Goal: Task Accomplishment & Management: Complete application form

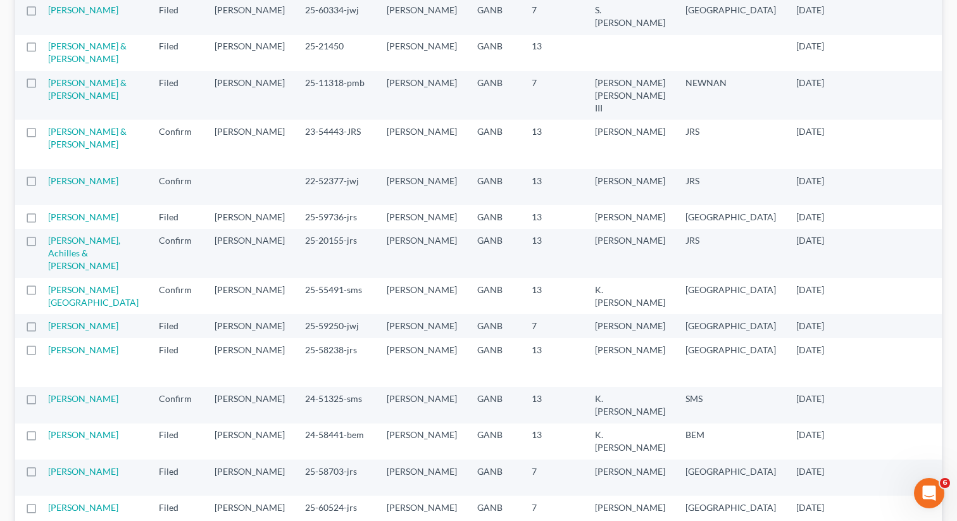
scroll to position [1145, 0]
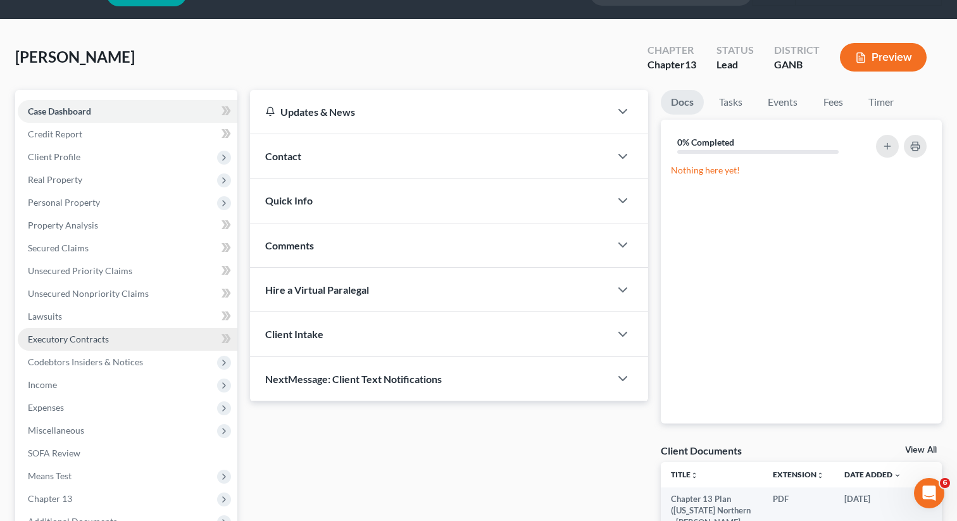
scroll to position [58, 0]
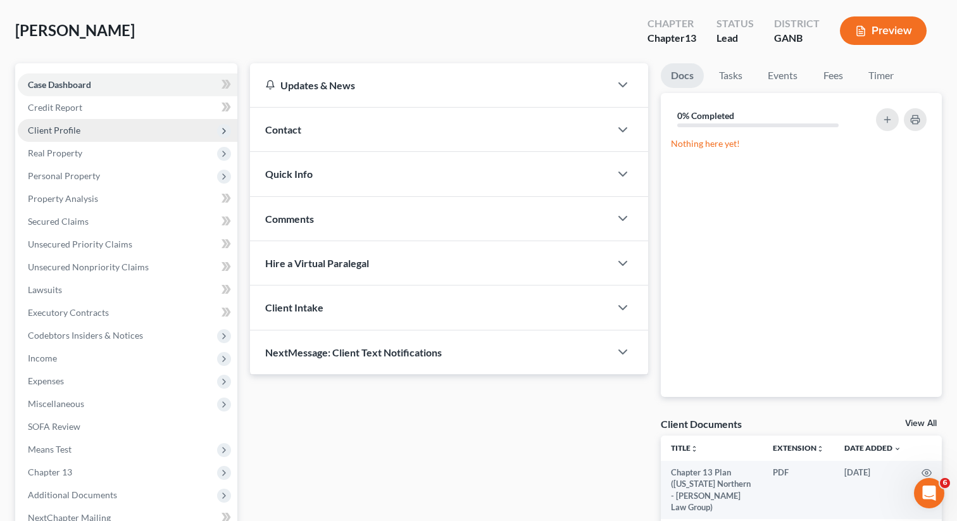
click at [66, 129] on span "Client Profile" at bounding box center [54, 130] width 53 height 11
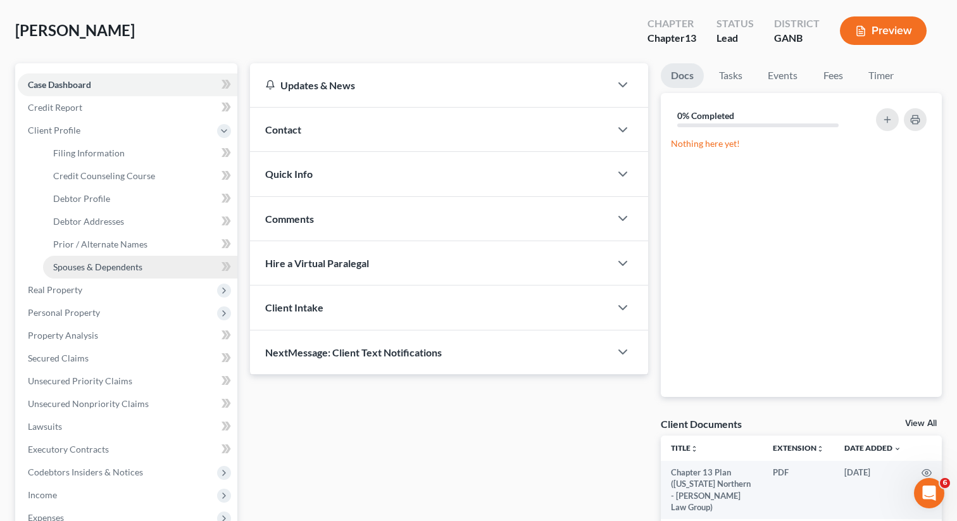
click at [81, 257] on link "Spouses & Dependents" at bounding box center [140, 267] width 194 height 23
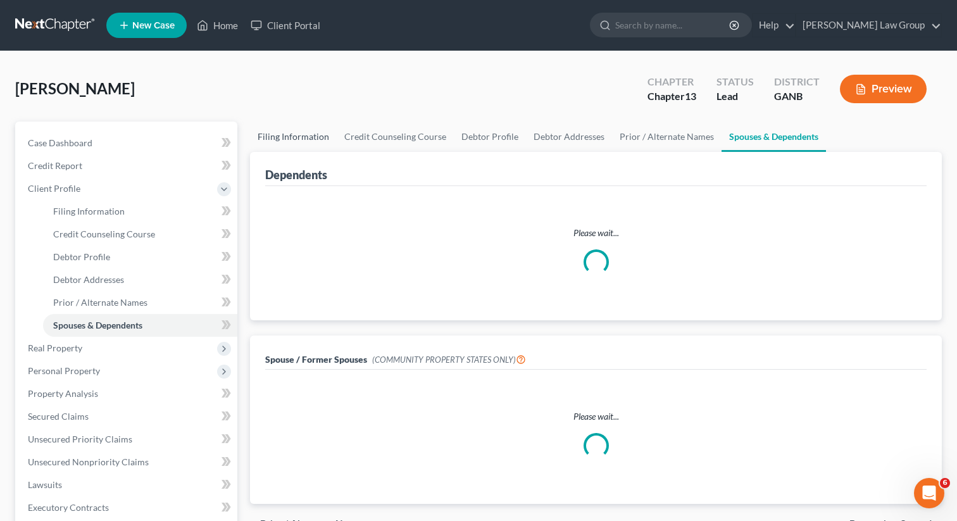
click at [293, 132] on link "Filing Information" at bounding box center [293, 136] width 87 height 30
select select "1"
select select "0"
select select "3"
select select "19"
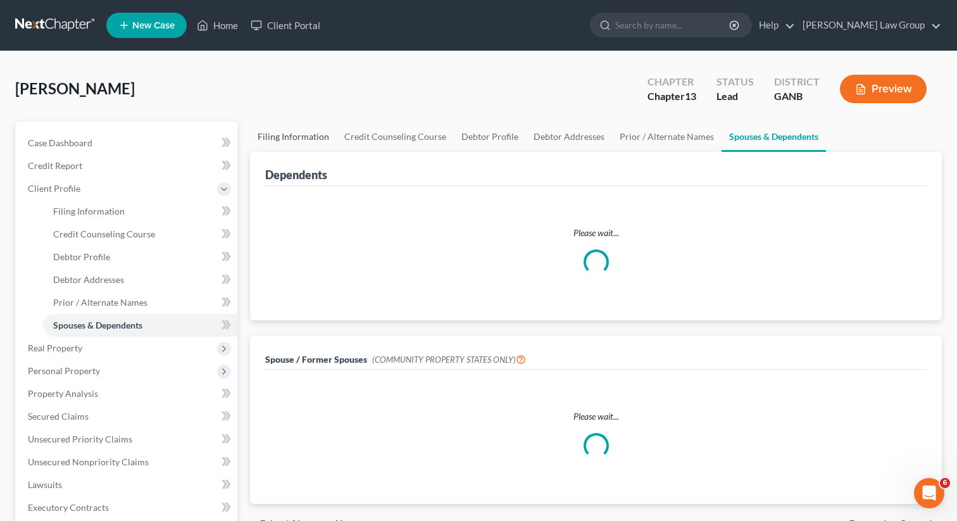
select select "0"
select select "10"
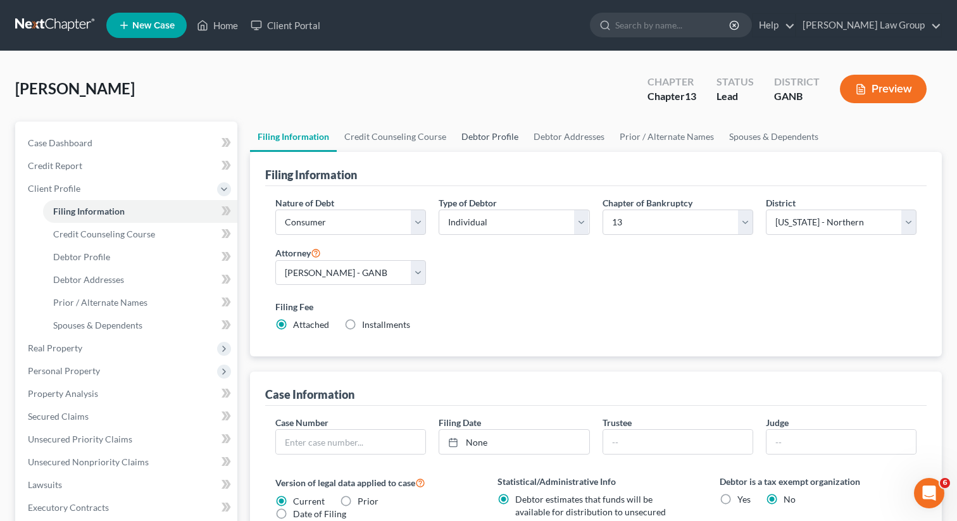
click at [478, 138] on link "Debtor Profile" at bounding box center [490, 136] width 72 height 30
select select "2"
select select "0"
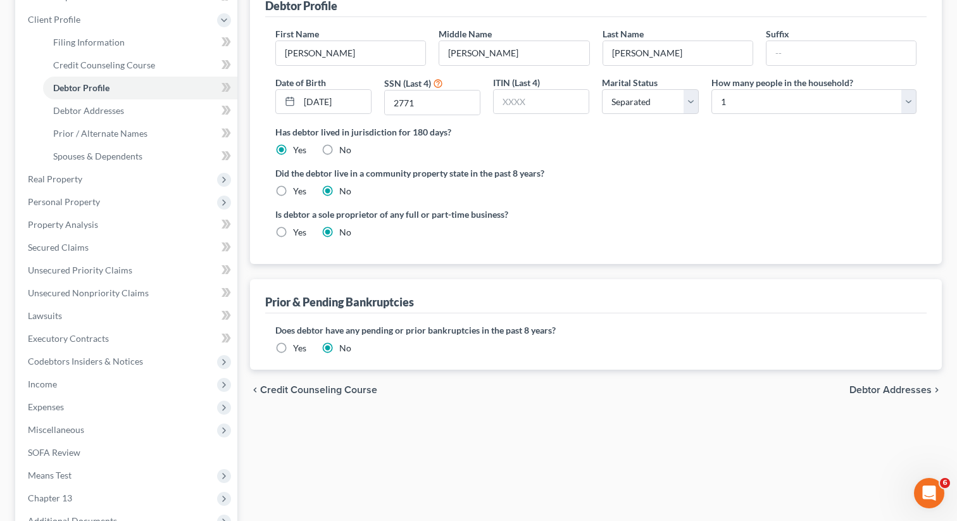
scroll to position [333, 0]
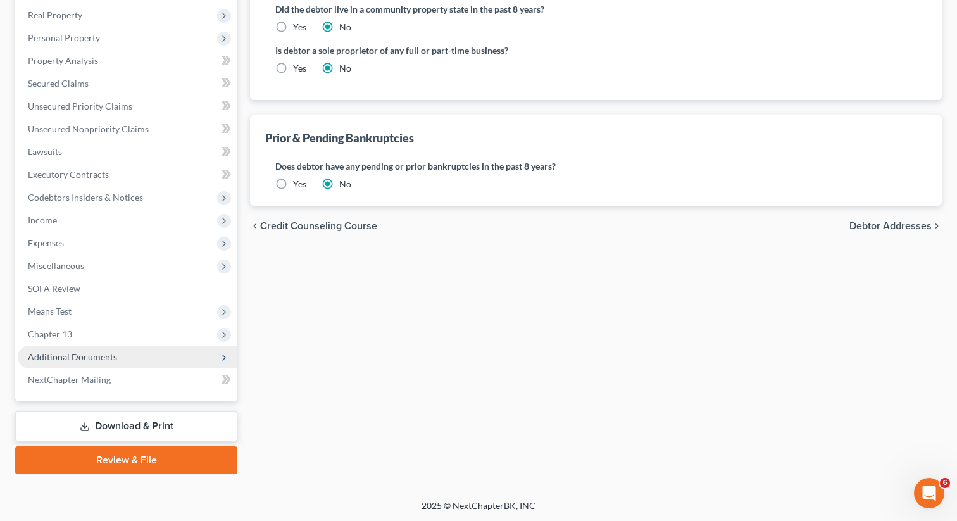
click at [122, 355] on span "Additional Documents" at bounding box center [128, 356] width 220 height 23
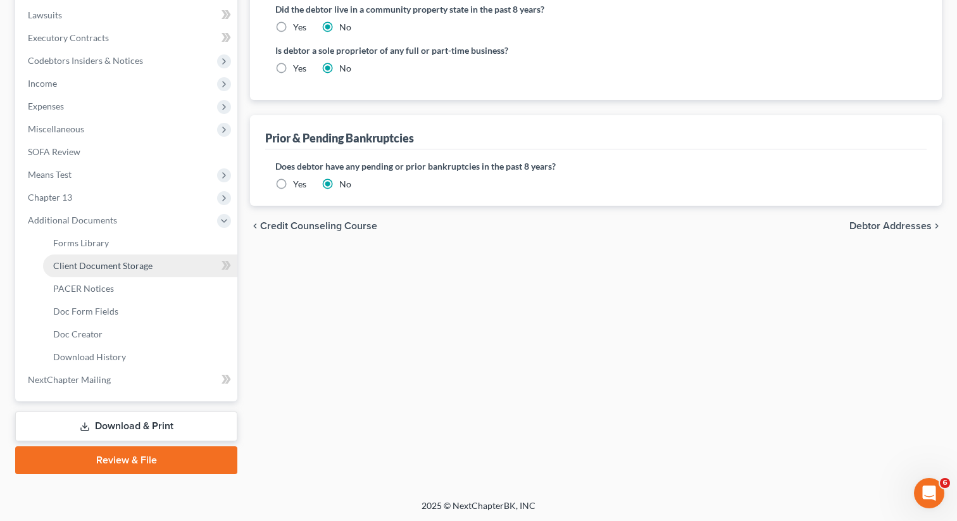
click at [134, 268] on span "Client Document Storage" at bounding box center [102, 265] width 99 height 11
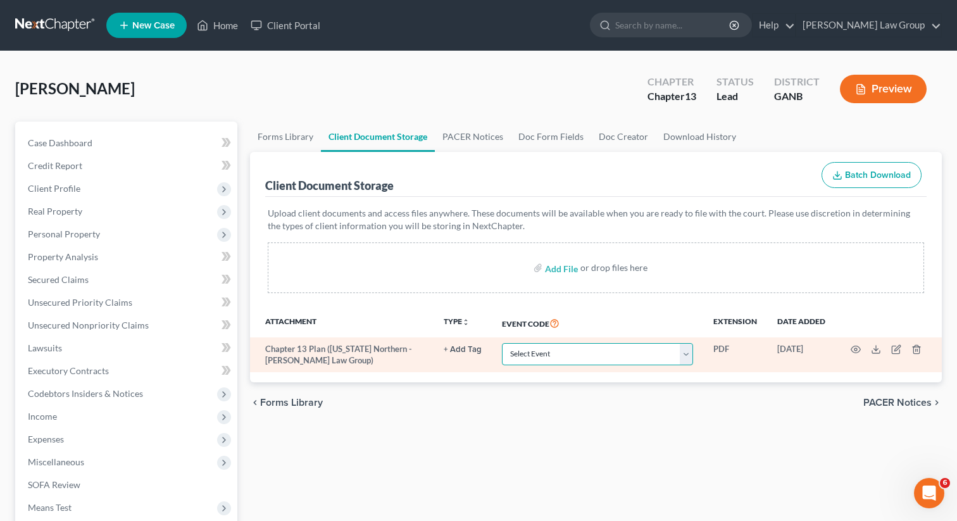
click at [564, 357] on select "Select Event 01 - Chapter 13 Plan - Initial Plan 02-Application to Pay Filing F…" at bounding box center [597, 354] width 191 height 22
select select "0"
click at [503, 343] on select "Select Event 01 - Chapter 13 Plan - Initial Plan 02-Application to Pay Filing F…" at bounding box center [597, 354] width 191 height 22
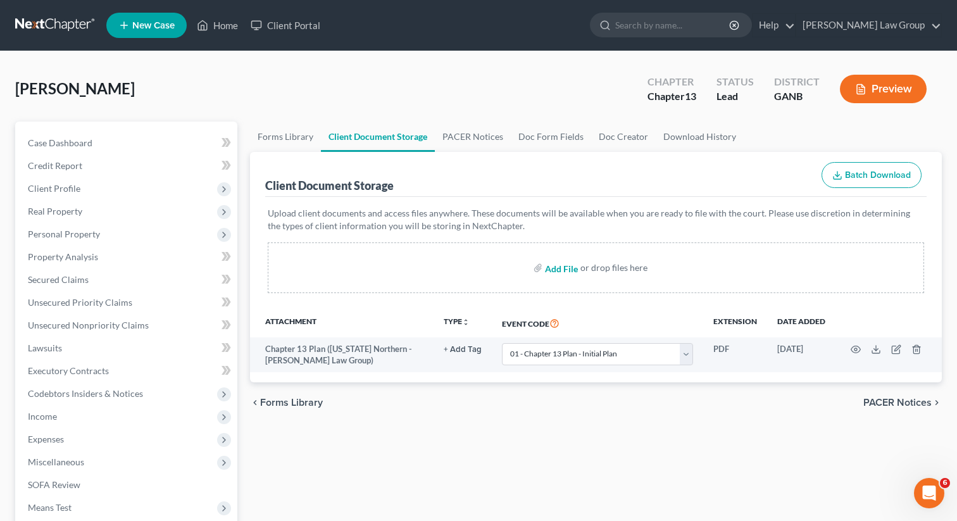
click at [558, 270] on input "file" at bounding box center [560, 267] width 30 height 23
click at [556, 268] on input "file" at bounding box center [560, 267] width 30 height 23
type input "C:\fakepath\Pay Stubs TO FILE (1).pdf"
select select "0"
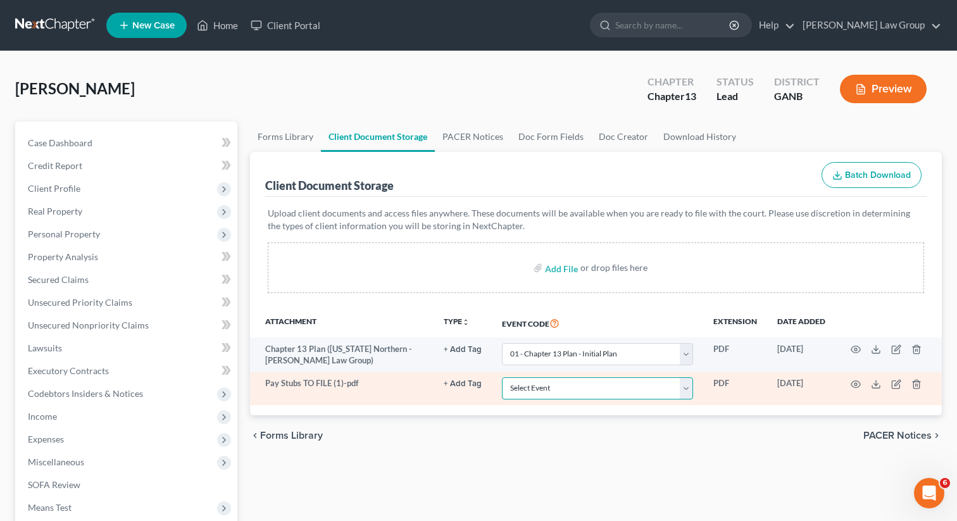
click at [550, 390] on select "Select Event 01 - Chapter 13 Plan - Initial Plan 02-Application to Pay Filing F…" at bounding box center [597, 388] width 191 height 22
select select "35"
click at [503, 377] on select "Select Event 01 - Chapter 13 Plan - Initial Plan 02-Application to Pay Filing F…" at bounding box center [597, 388] width 191 height 22
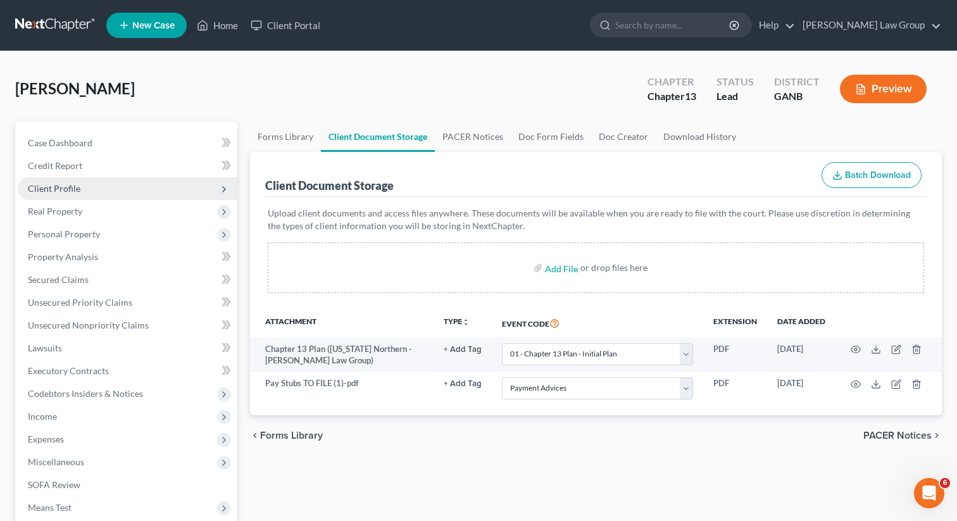
click at [97, 186] on span "Client Profile" at bounding box center [128, 188] width 220 height 23
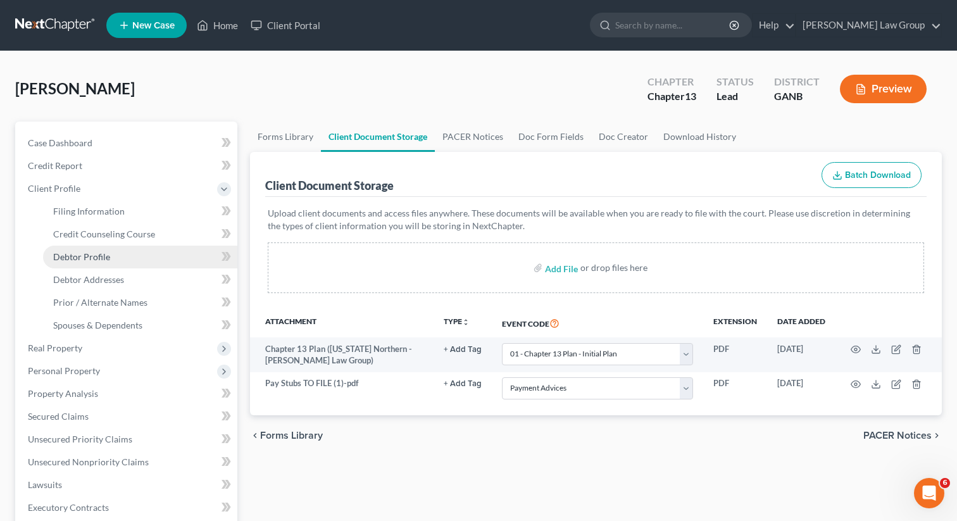
click at [97, 256] on span "Debtor Profile" at bounding box center [81, 256] width 57 height 11
select select "2"
select select "0"
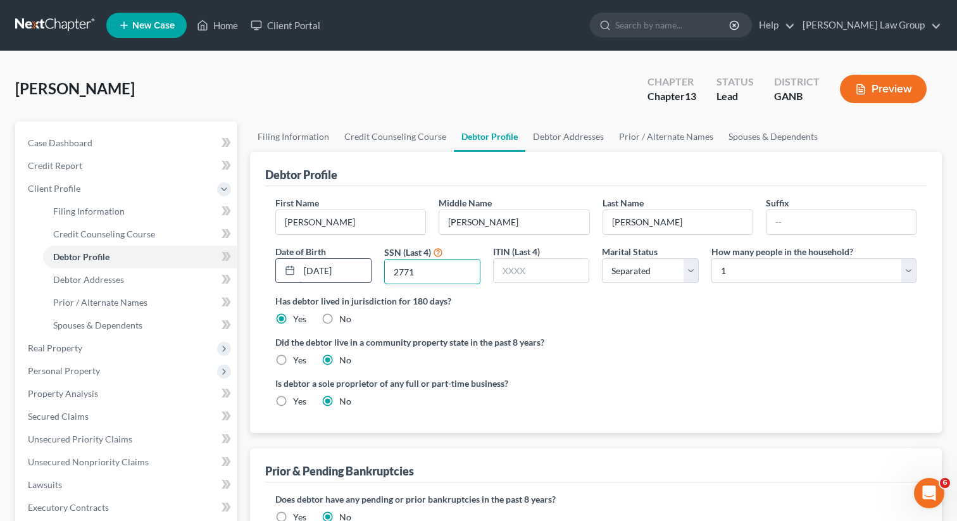
drag, startPoint x: 429, startPoint y: 271, endPoint x: 370, endPoint y: 271, distance: 59.5
click at [370, 271] on div "First Name [PERSON_NAME] Middle Name [PERSON_NAME] Last Name [PERSON_NAME] Date…" at bounding box center [596, 245] width 654 height 98
click at [222, 23] on link "Home" at bounding box center [217, 25] width 54 height 23
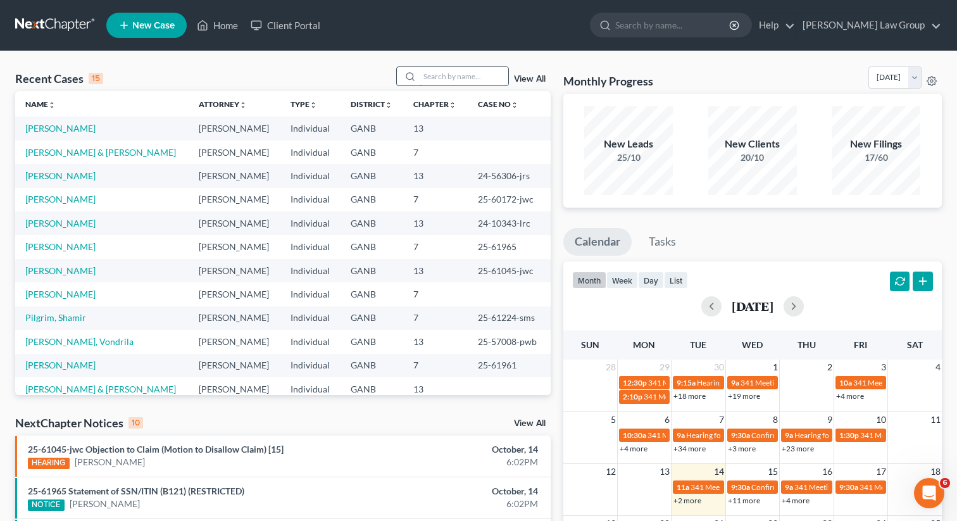
click at [484, 75] on input "search" at bounding box center [464, 76] width 89 height 18
type input "[PERSON_NAME]"
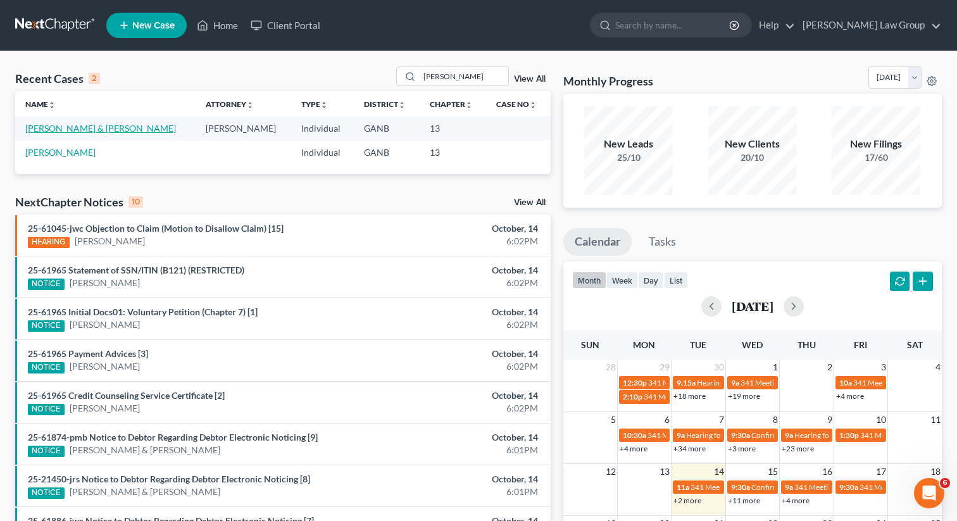
click at [71, 128] on link "[PERSON_NAME] & [PERSON_NAME]" at bounding box center [100, 128] width 151 height 11
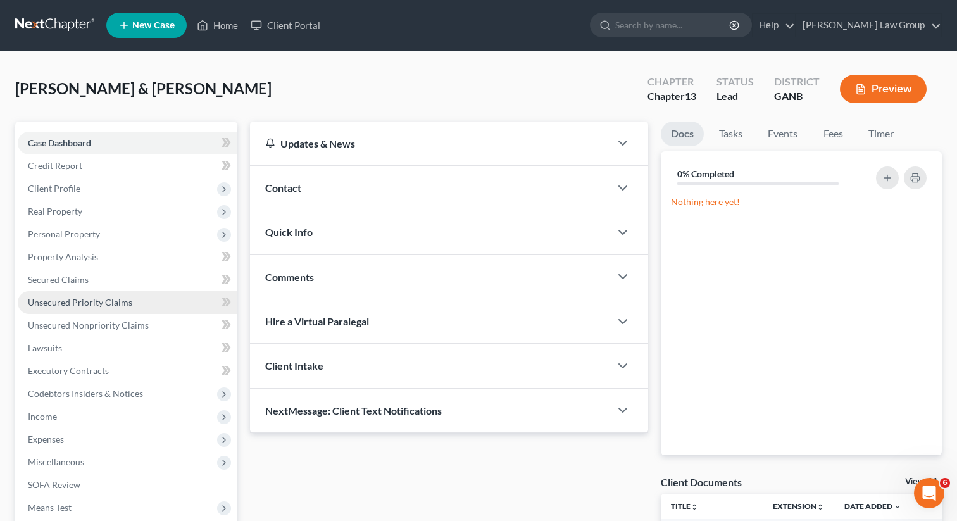
click at [84, 299] on span "Unsecured Priority Claims" at bounding box center [80, 302] width 104 height 11
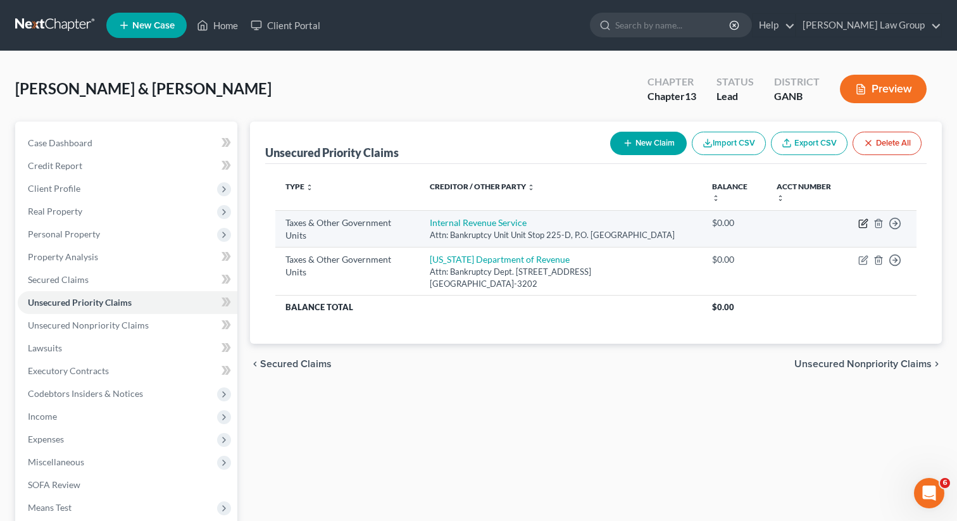
click at [862, 223] on icon "button" at bounding box center [863, 223] width 10 height 10
select select "0"
select select "10"
select select "2"
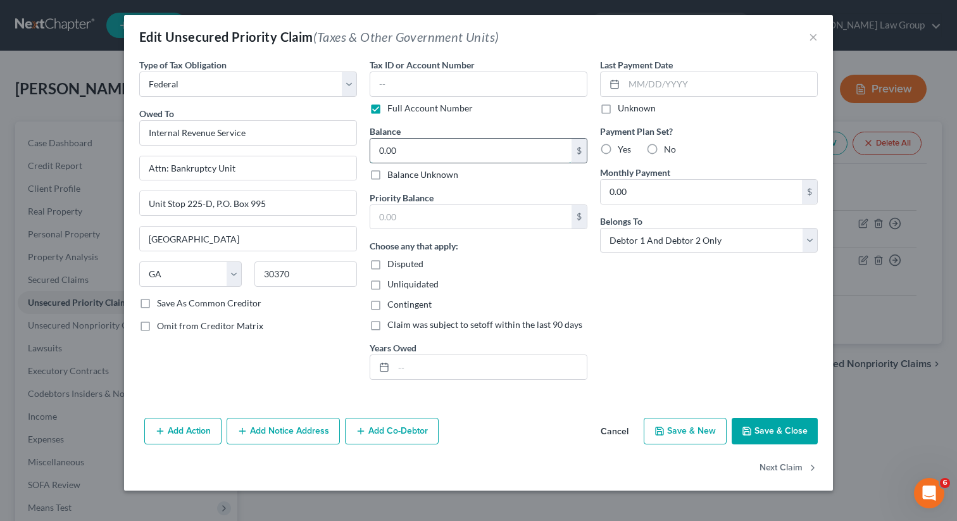
click at [405, 156] on input "0.00" at bounding box center [470, 151] width 201 height 24
paste input "18,870.05"
type input "18,870.05"
click at [406, 225] on input "text" at bounding box center [470, 217] width 201 height 24
paste input "18,870.05"
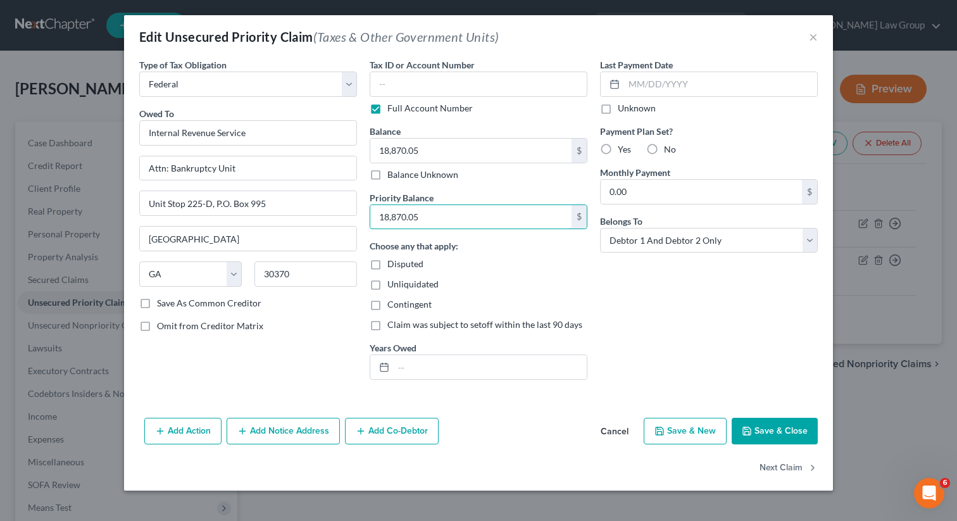
type input "18,870.05"
click at [769, 442] on button "Save & Close" at bounding box center [774, 431] width 86 height 27
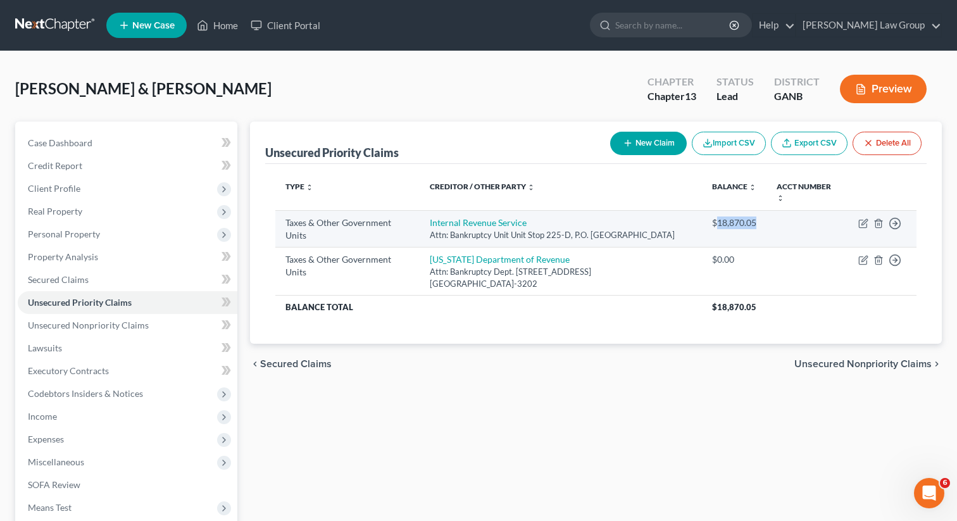
drag, startPoint x: 765, startPoint y: 223, endPoint x: 719, endPoint y: 223, distance: 46.2
click at [719, 223] on td "$18,870.05" at bounding box center [734, 228] width 65 height 37
copy div "18,870.05"
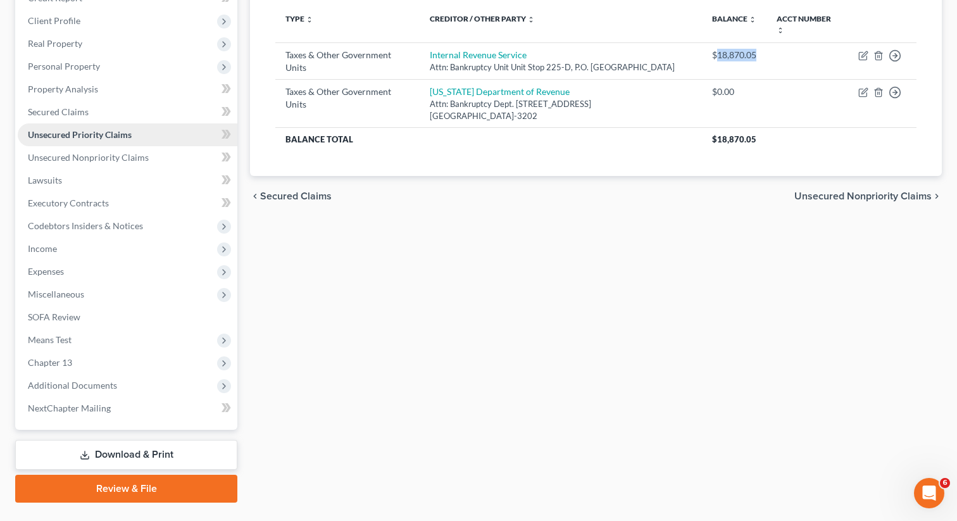
scroll to position [196, 0]
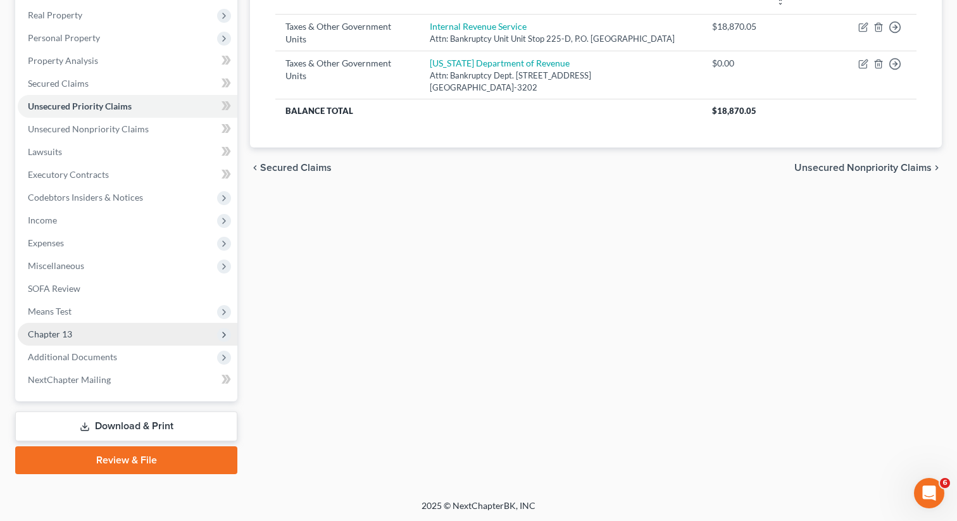
click at [84, 330] on span "Chapter 13" at bounding box center [128, 334] width 220 height 23
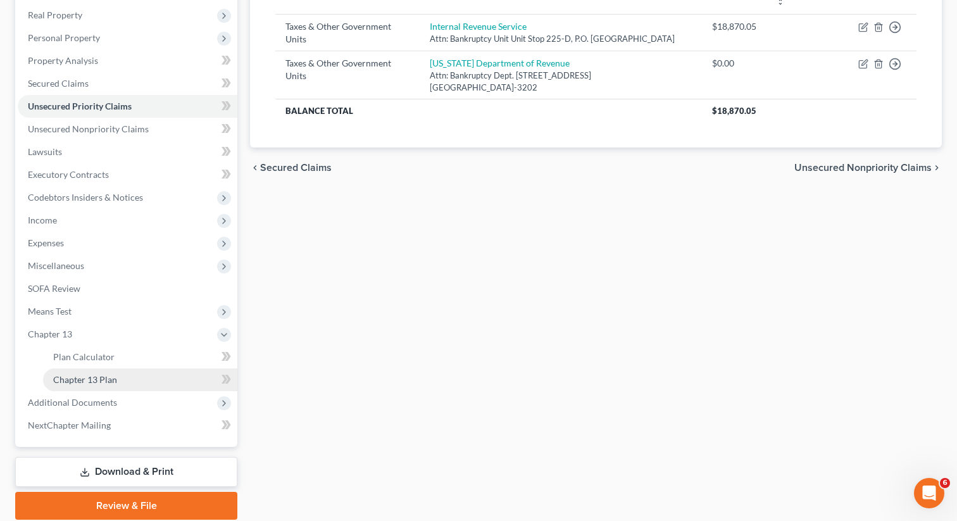
click at [123, 375] on link "Chapter 13 Plan" at bounding box center [140, 379] width 194 height 23
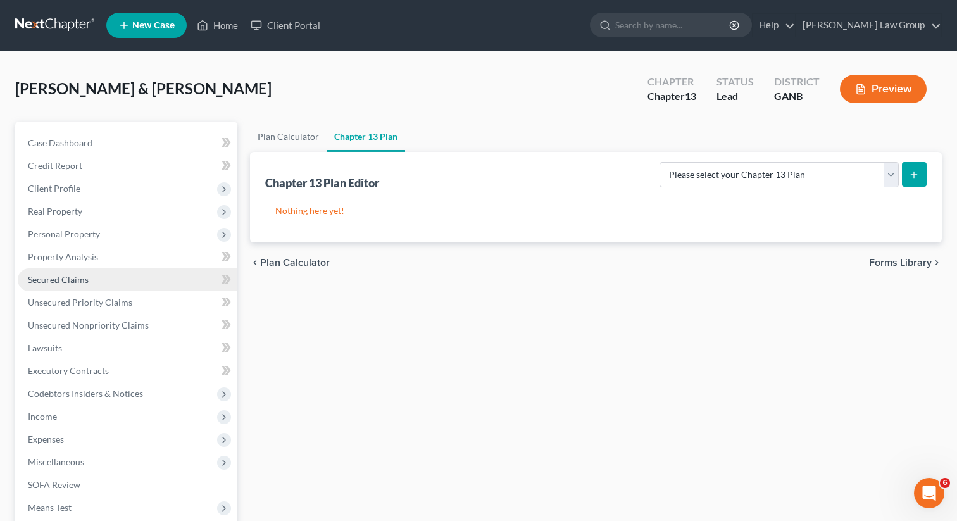
click at [99, 280] on link "Secured Claims" at bounding box center [128, 279] width 220 height 23
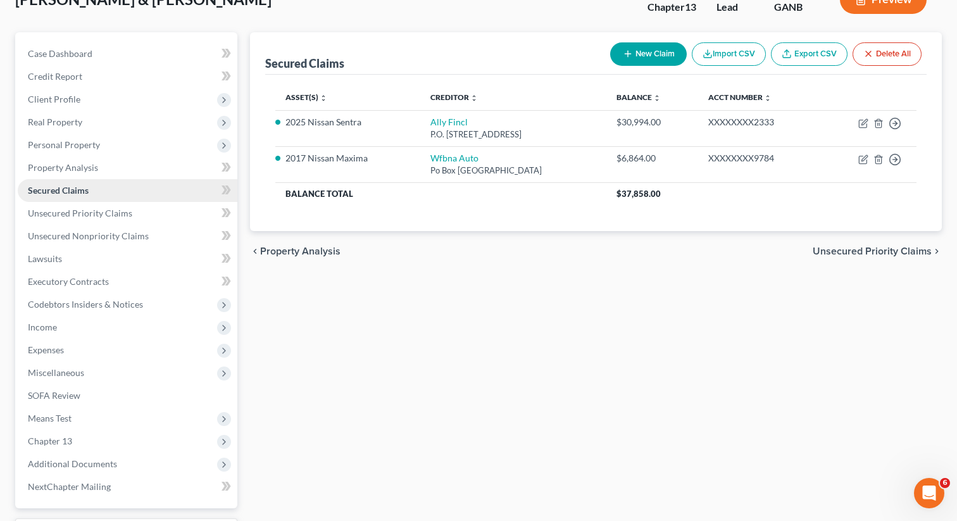
scroll to position [196, 0]
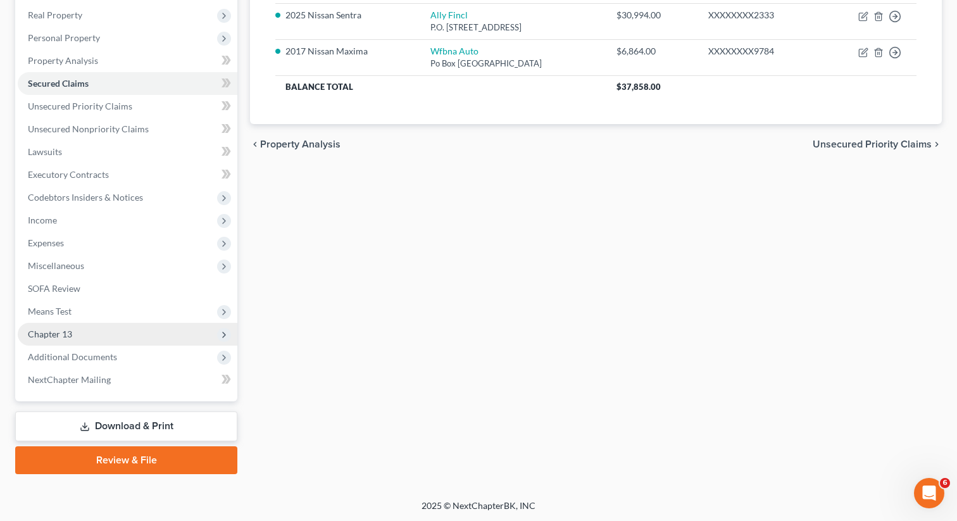
click at [118, 338] on span "Chapter 13" at bounding box center [128, 334] width 220 height 23
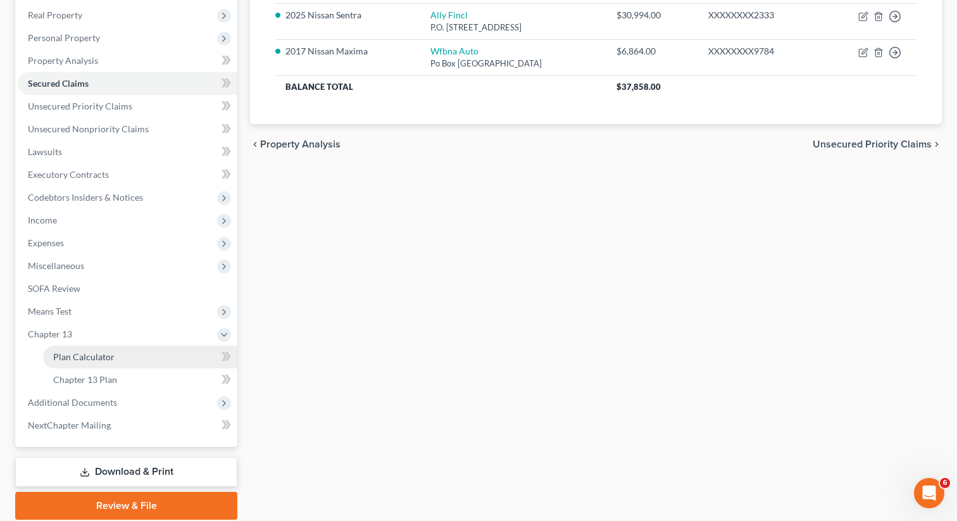
click at [132, 362] on link "Plan Calculator" at bounding box center [140, 356] width 194 height 23
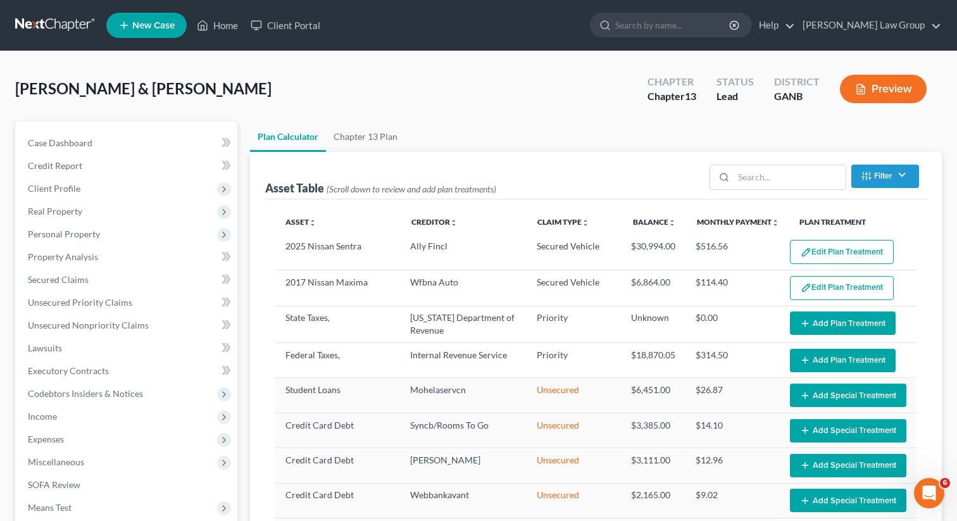
select select "59"
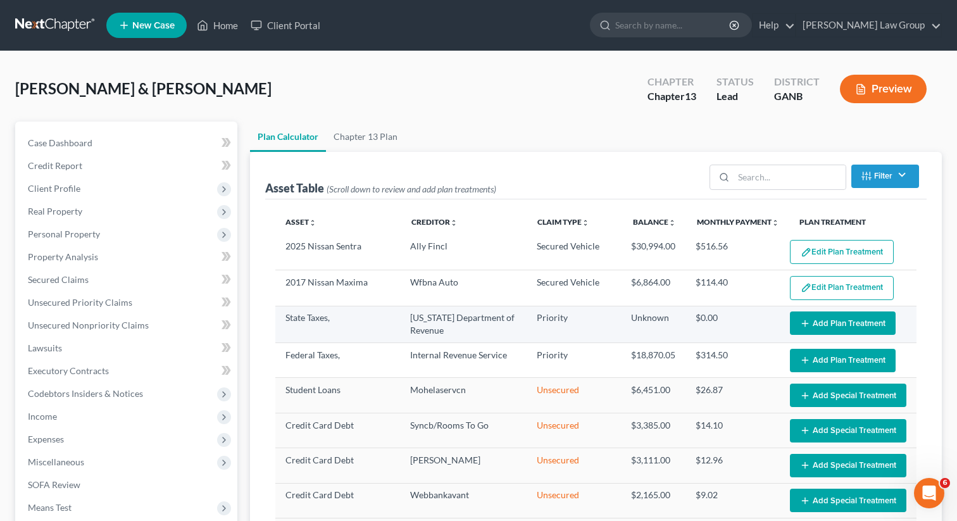
click at [844, 321] on button "Add Plan Treatment" at bounding box center [843, 322] width 106 height 23
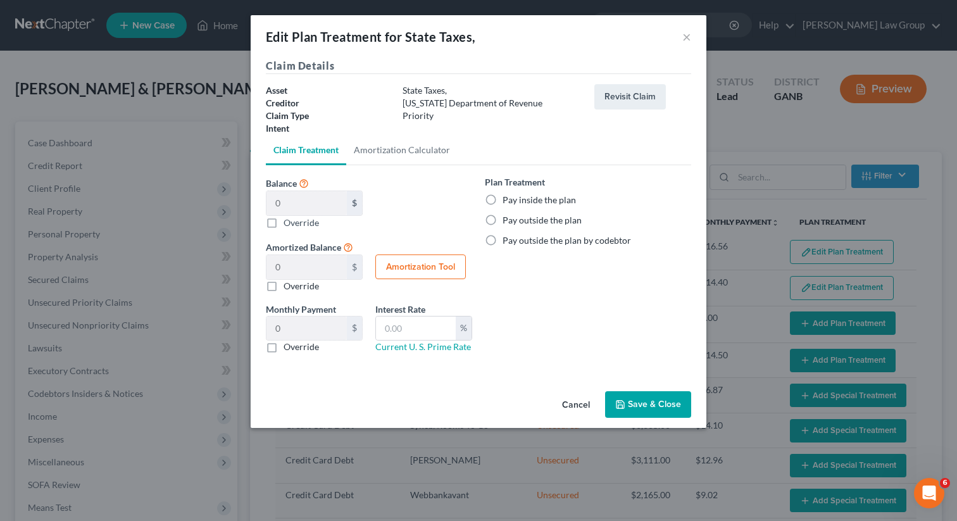
click at [502, 203] on label "Pay inside the plan" at bounding box center [538, 200] width 73 height 13
click at [507, 202] on input "Pay inside the plan" at bounding box center [511, 198] width 8 height 8
radio input "true"
click at [626, 396] on button "Save & Close" at bounding box center [648, 404] width 86 height 27
click at [637, 408] on button "Save & Close" at bounding box center [648, 404] width 86 height 27
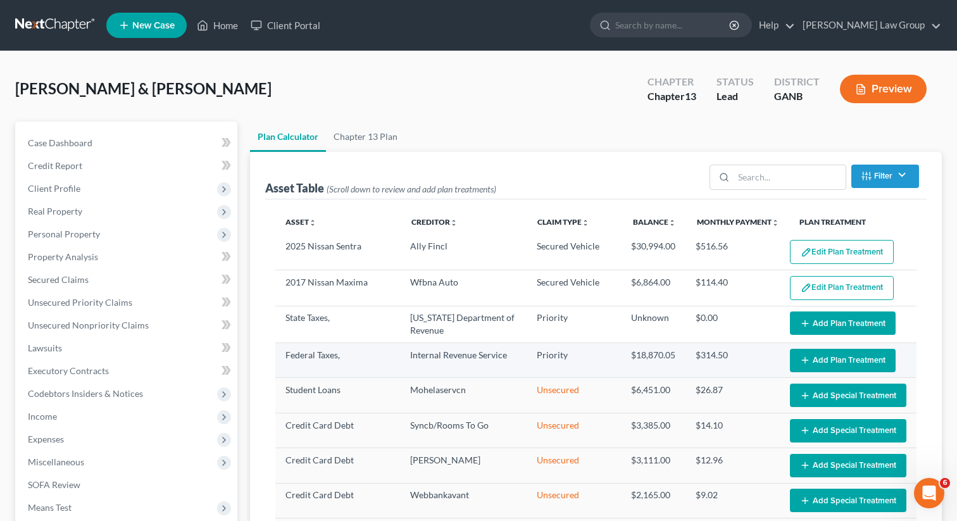
click at [843, 361] on button "Add Plan Treatment" at bounding box center [843, 360] width 106 height 23
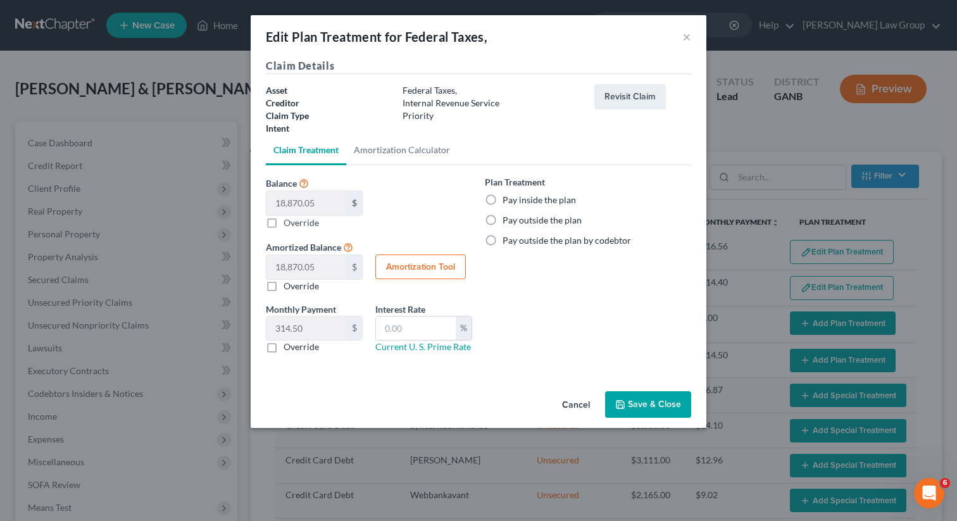
click at [502, 196] on label "Pay inside the plan" at bounding box center [538, 200] width 73 height 13
click at [507, 196] on input "Pay inside the plan" at bounding box center [511, 198] width 8 height 8
radio input "true"
select select "59"
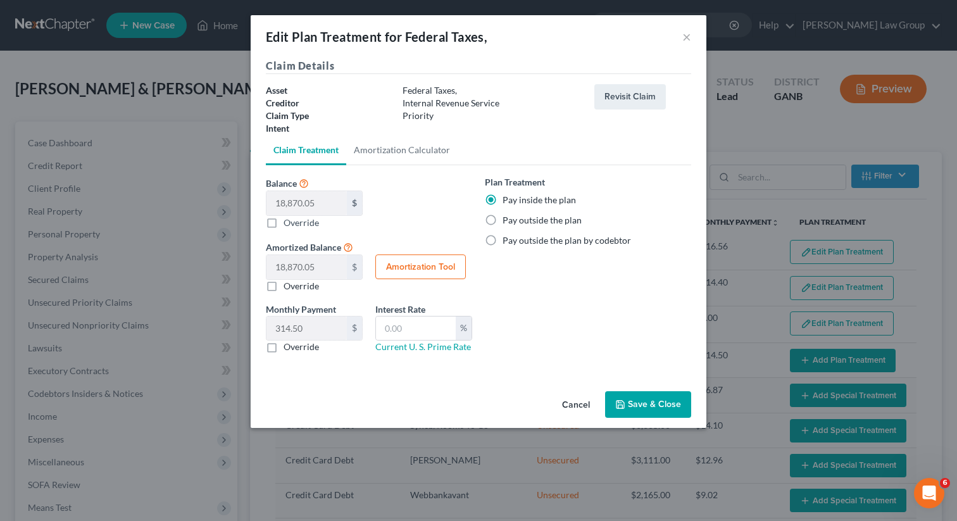
click at [634, 392] on button "Save & Close" at bounding box center [648, 404] width 86 height 27
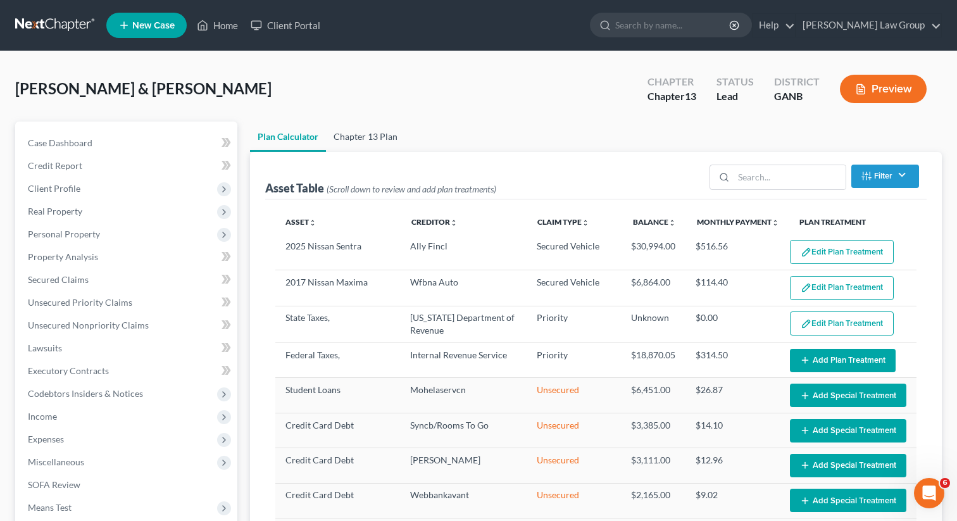
select select "59"
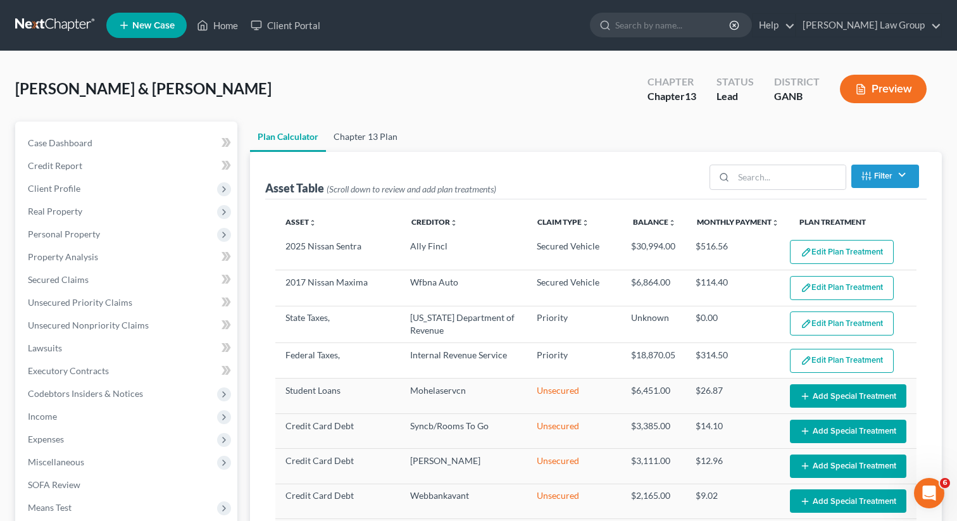
click at [326, 127] on link "Chapter 13 Plan" at bounding box center [365, 136] width 79 height 30
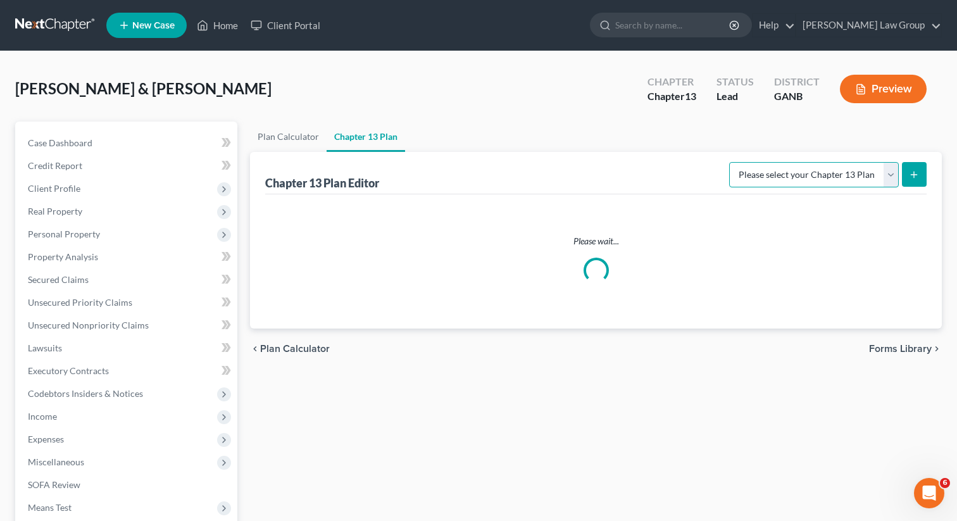
click at [828, 167] on select "Please select your Chapter 13 Plan" at bounding box center [814, 174] width 170 height 25
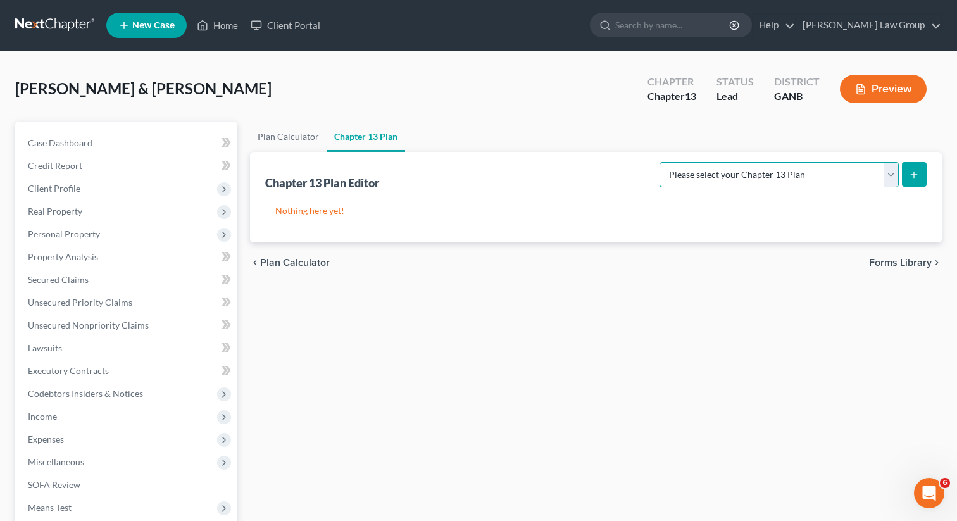
select select "0"
click at [669, 162] on select "Please select your Chapter 13 Plan [US_STATE] Northern - [PERSON_NAME] Law Grou…" at bounding box center [778, 174] width 239 height 25
click at [919, 181] on button "submit" at bounding box center [914, 174] width 25 height 25
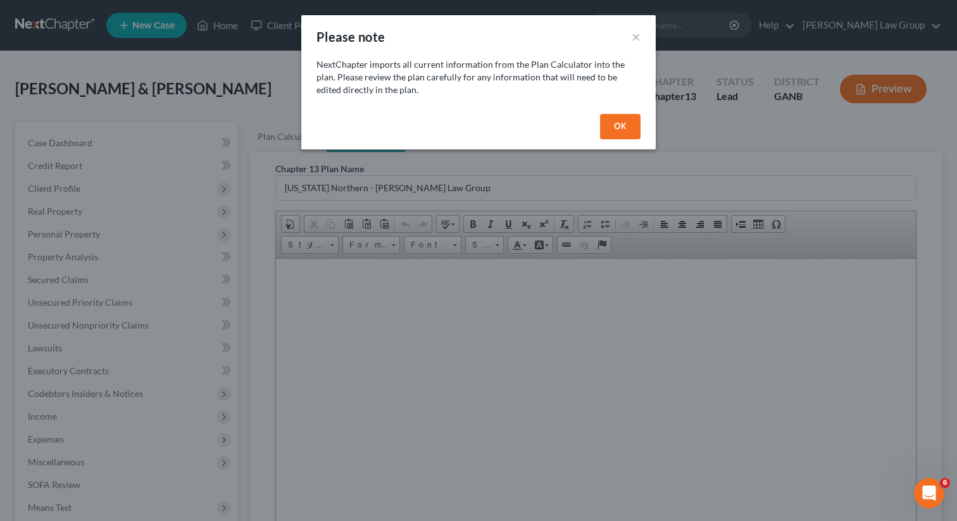
click at [610, 123] on button "OK" at bounding box center [620, 126] width 40 height 25
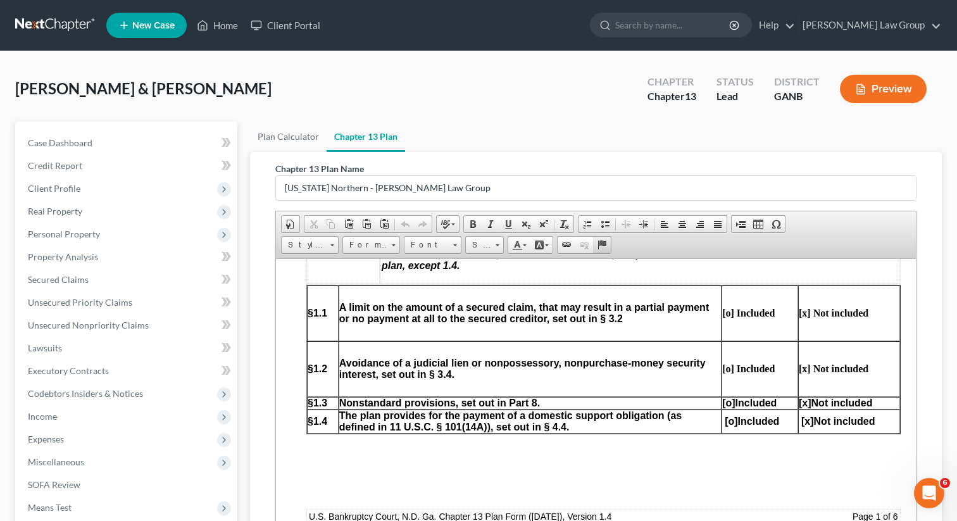
scroll to position [766, 0]
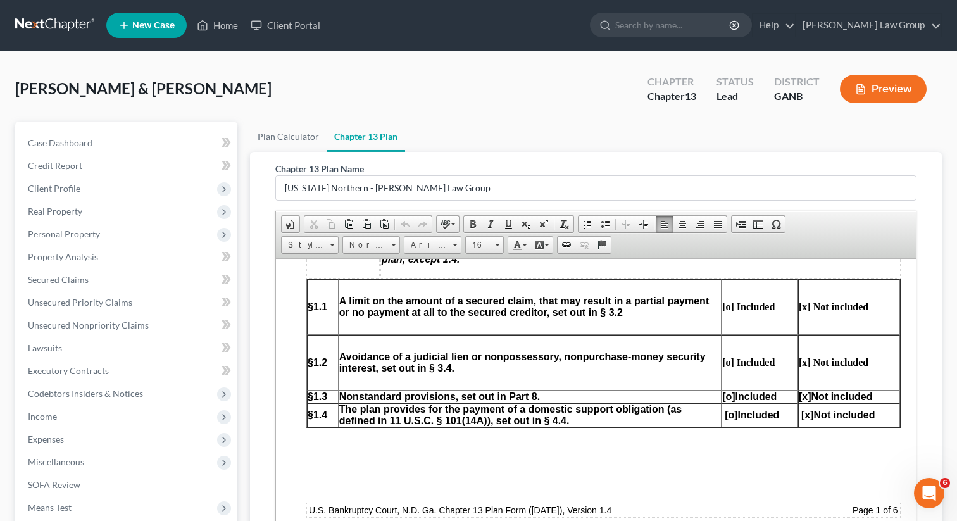
click at [725, 401] on span "[o]" at bounding box center [728, 395] width 13 height 11
click at [799, 401] on span "[x]" at bounding box center [805, 395] width 13 height 11
click at [806, 401] on span "[x]" at bounding box center [805, 395] width 13 height 11
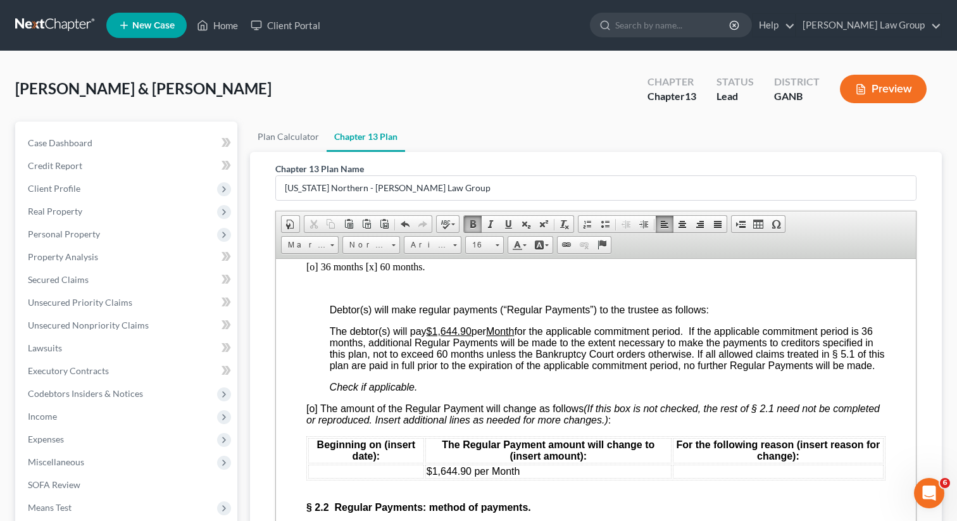
scroll to position [1231, 0]
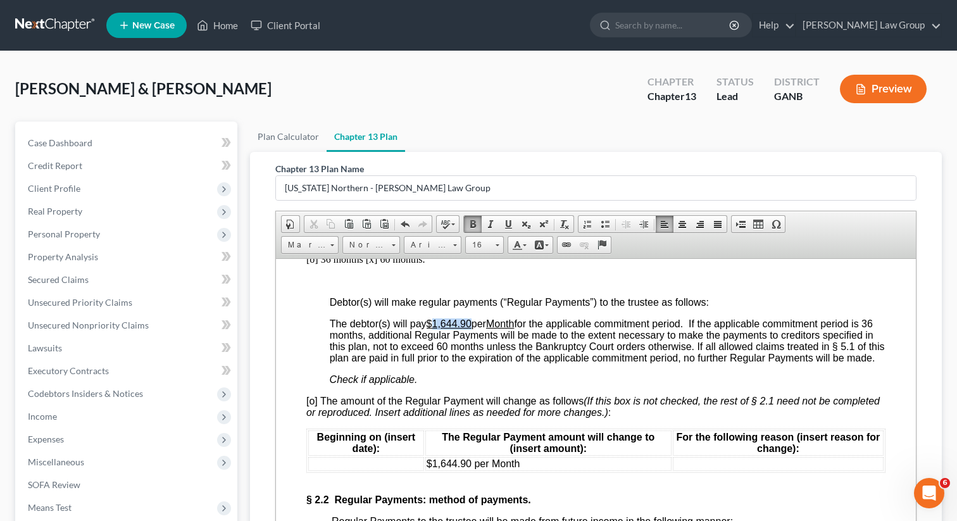
drag, startPoint x: 474, startPoint y: 354, endPoint x: 435, endPoint y: 355, distance: 39.2
click at [435, 355] on span "The debtor(s) will pay $1,644.90 per Month for the applicable commitment period…" at bounding box center [607, 340] width 555 height 45
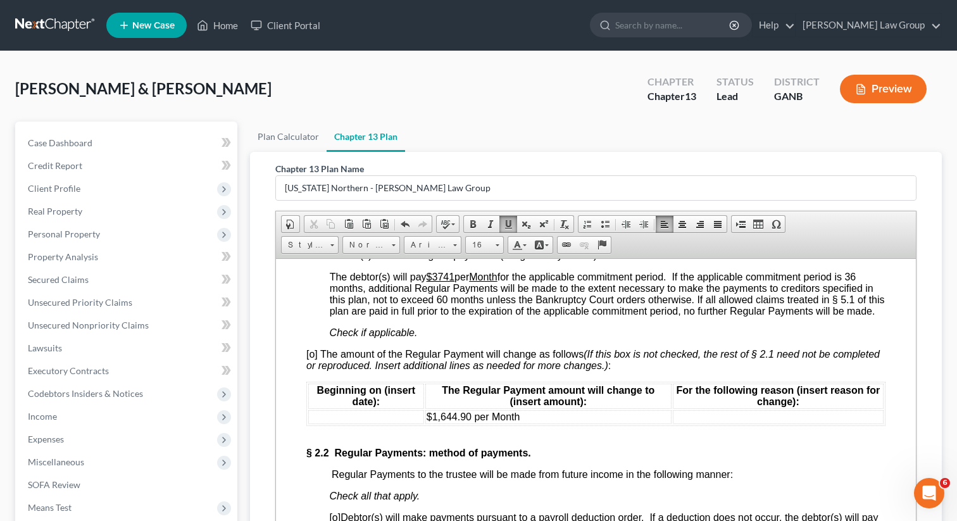
scroll to position [1280, 0]
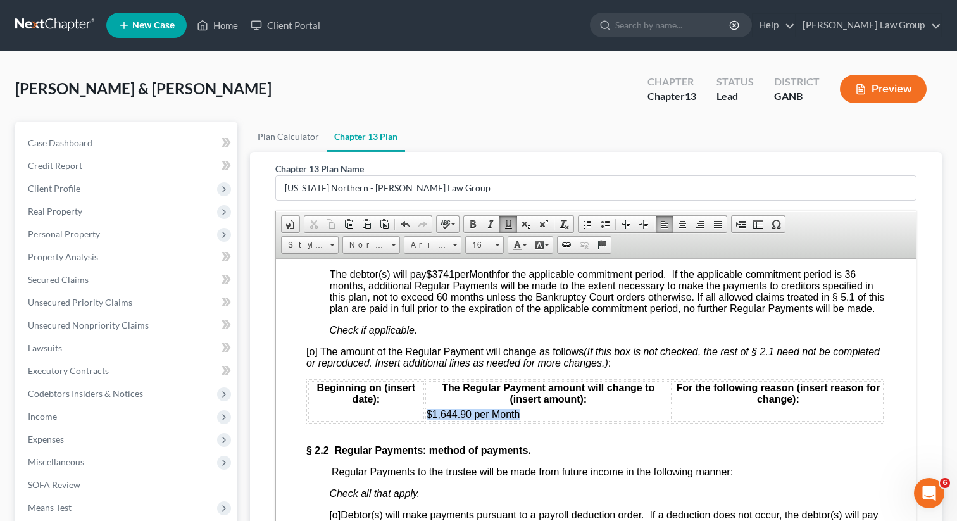
drag, startPoint x: 524, startPoint y: 452, endPoint x: 427, endPoint y: 448, distance: 96.9
click at [427, 421] on td "$1,644.90 per Month" at bounding box center [548, 414] width 246 height 14
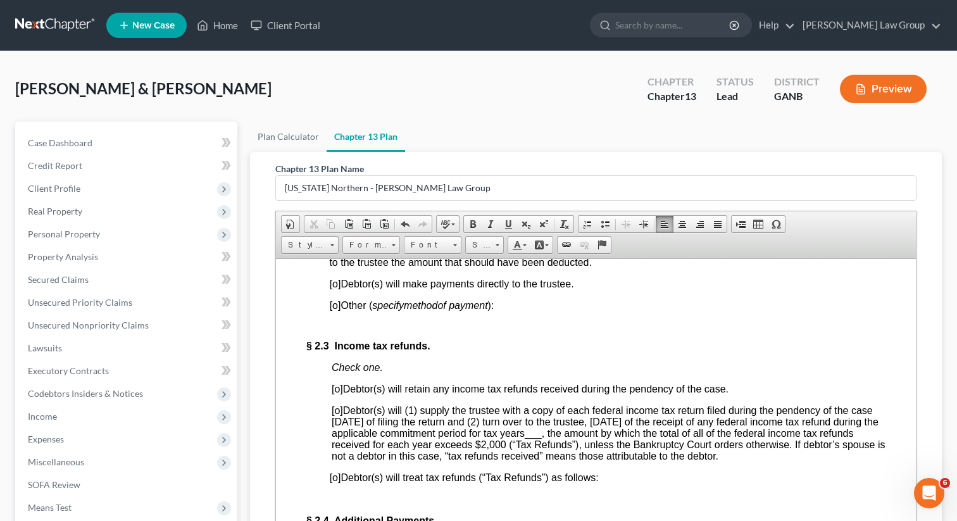
scroll to position [1532, 0]
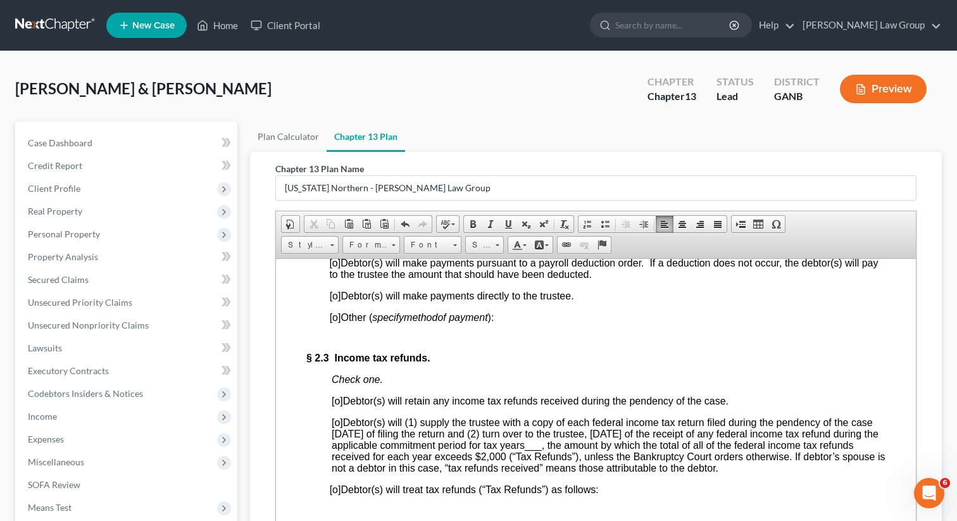
click at [332, 301] on span "[o]" at bounding box center [335, 295] width 11 height 11
click at [339, 301] on span "[o]" at bounding box center [335, 295] width 11 height 11
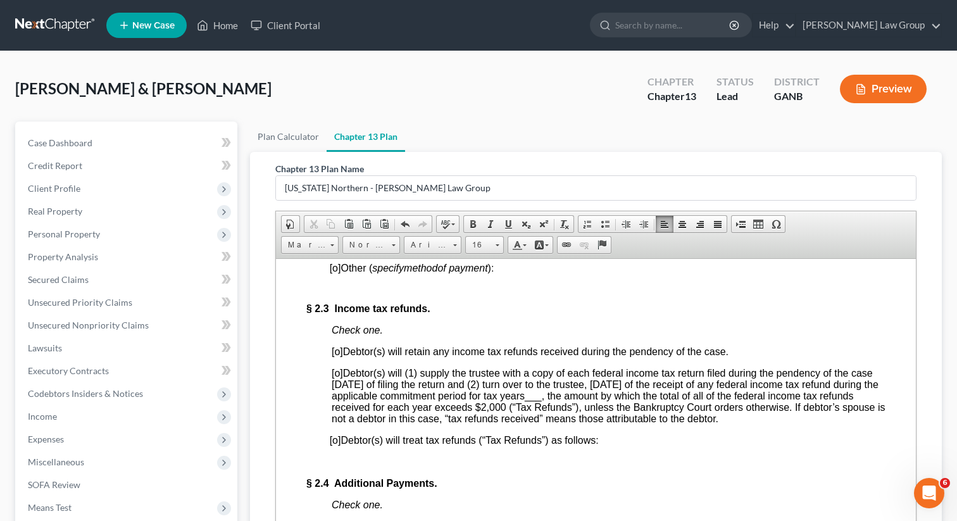
scroll to position [1620, 0]
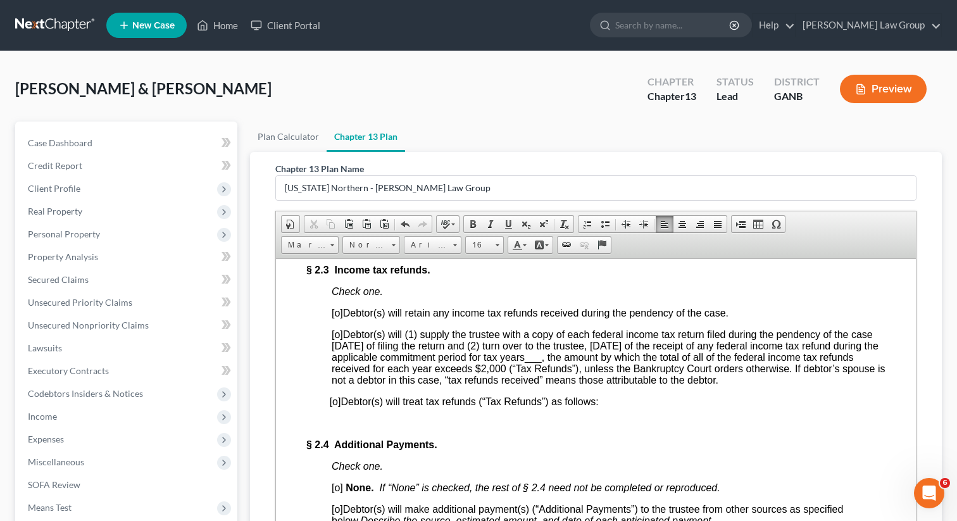
click at [340, 318] on span "[o]" at bounding box center [337, 312] width 11 height 11
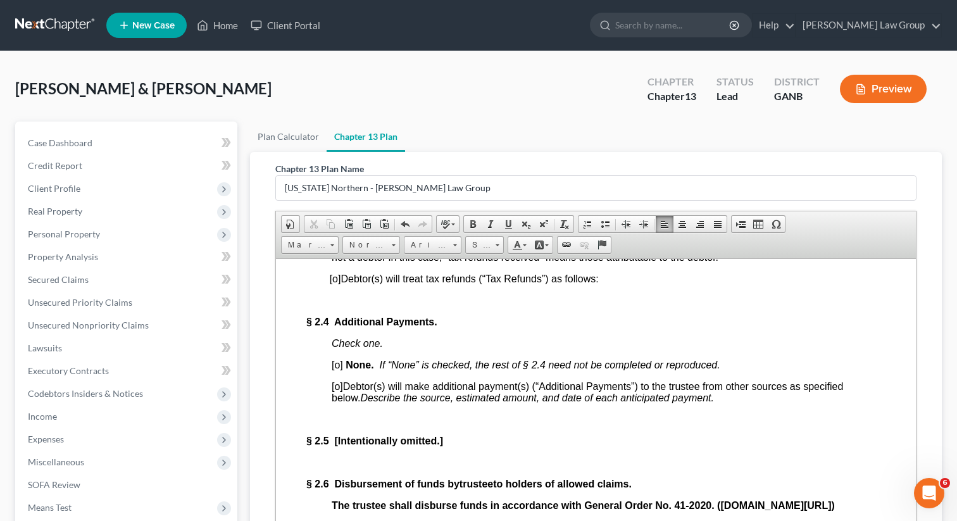
scroll to position [1754, 0]
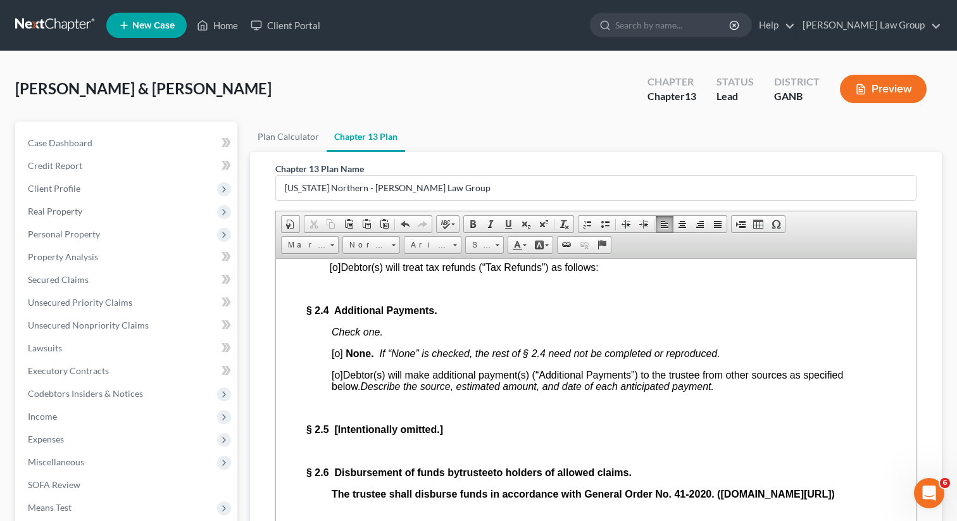
click at [342, 358] on span "[o]" at bounding box center [337, 352] width 11 height 11
click at [338, 358] on span "[o]" at bounding box center [337, 352] width 11 height 11
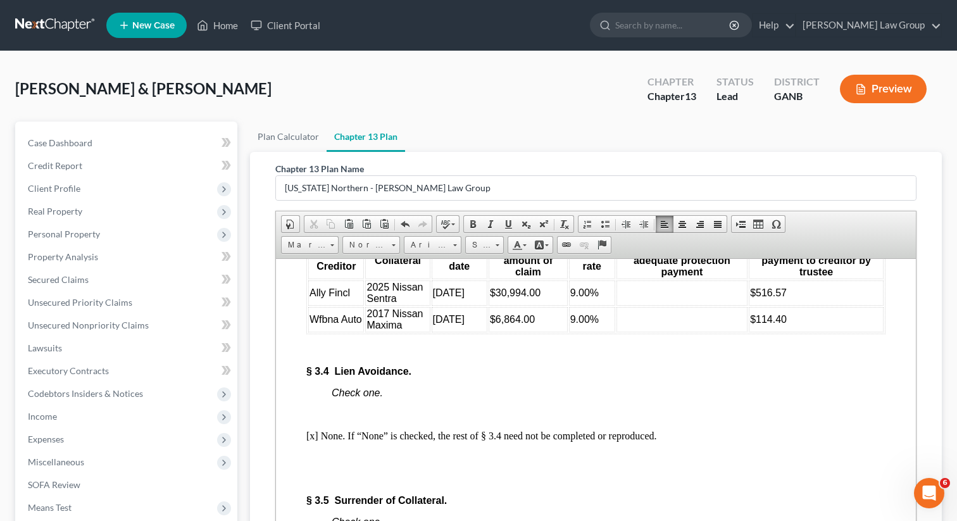
scroll to position [2970, 0]
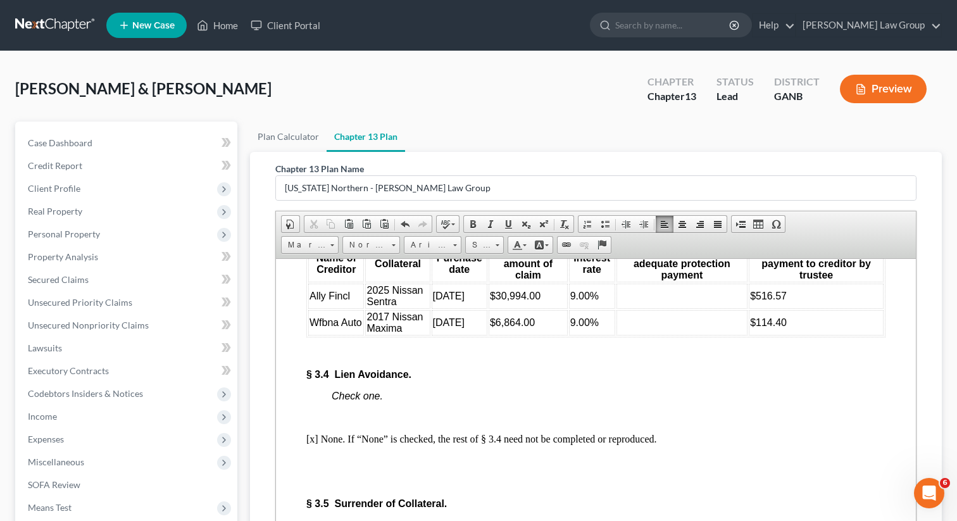
click at [688, 308] on td at bounding box center [682, 295] width 132 height 25
click at [670, 335] on td at bounding box center [682, 321] width 132 height 25
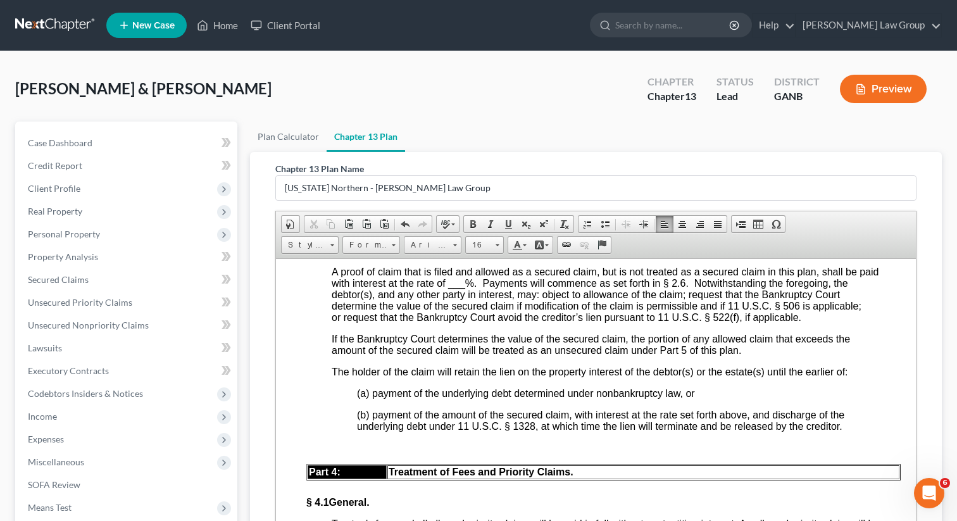
scroll to position [3569, 0]
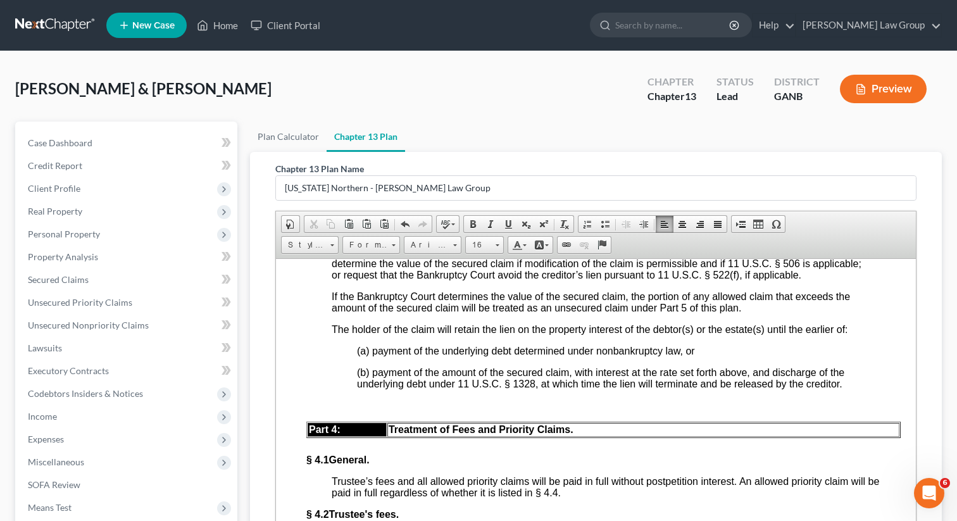
click at [468, 280] on span "A proof of claim that is filed and allowed as a secured claim, but is not treat…" at bounding box center [605, 251] width 547 height 56
drag, startPoint x: 467, startPoint y: 357, endPoint x: 452, endPoint y: 359, distance: 15.3
click at [452, 280] on span "A proof of claim that is filed and allowed as a secured claim, but is not treat…" at bounding box center [605, 251] width 547 height 56
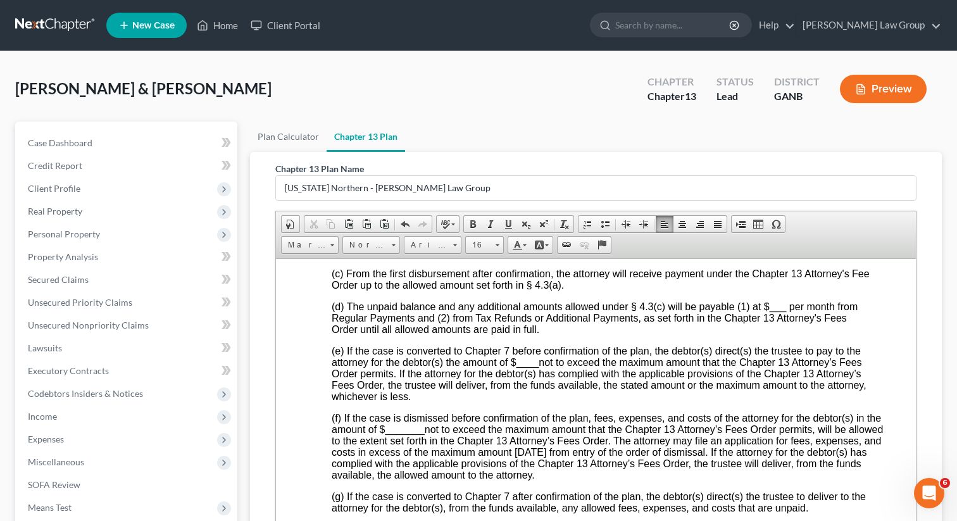
scroll to position [3966, 0]
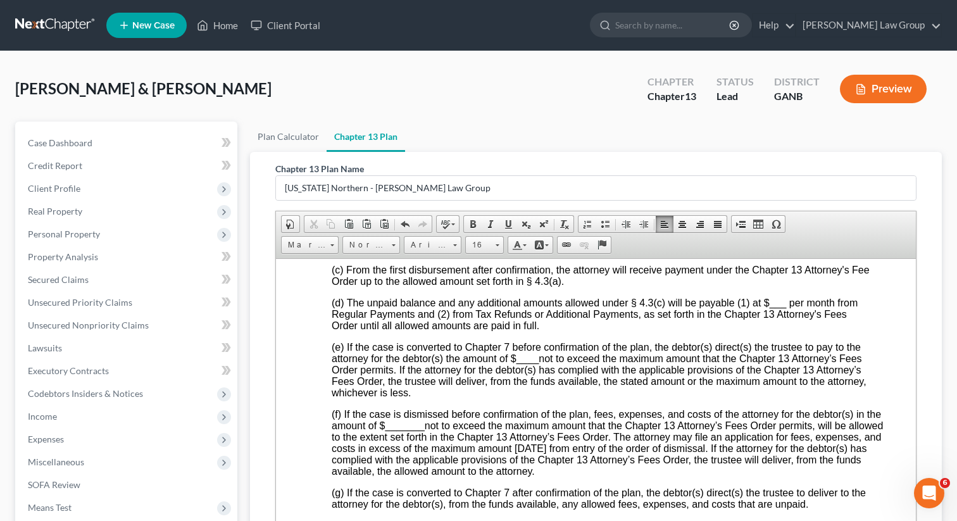
click at [543, 397] on span "(e) If the case is converted to Chapter 7 before confirmation of the plan, the …" at bounding box center [599, 369] width 535 height 56
drag, startPoint x: 538, startPoint y: 484, endPoint x: 516, endPoint y: 485, distance: 22.2
click at [516, 363] on span "____" at bounding box center [527, 357] width 23 height 11
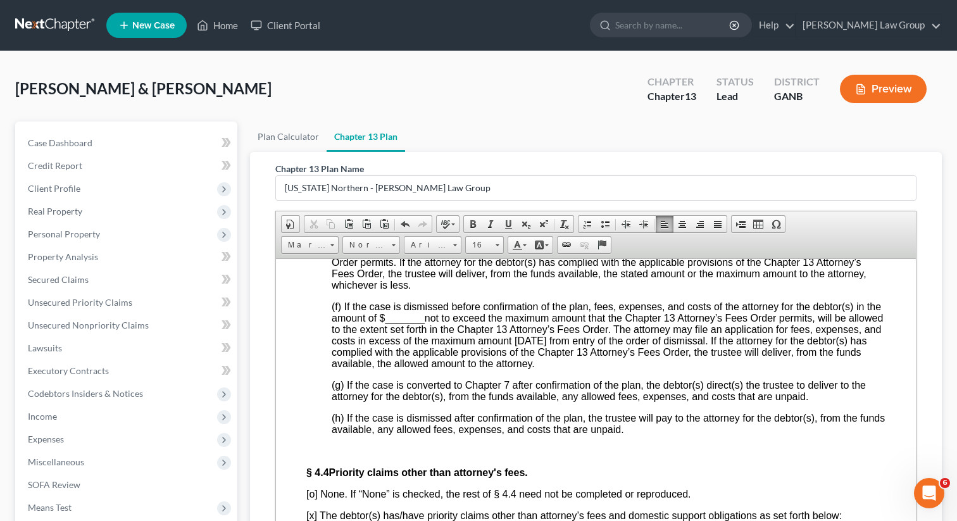
scroll to position [4076, 0]
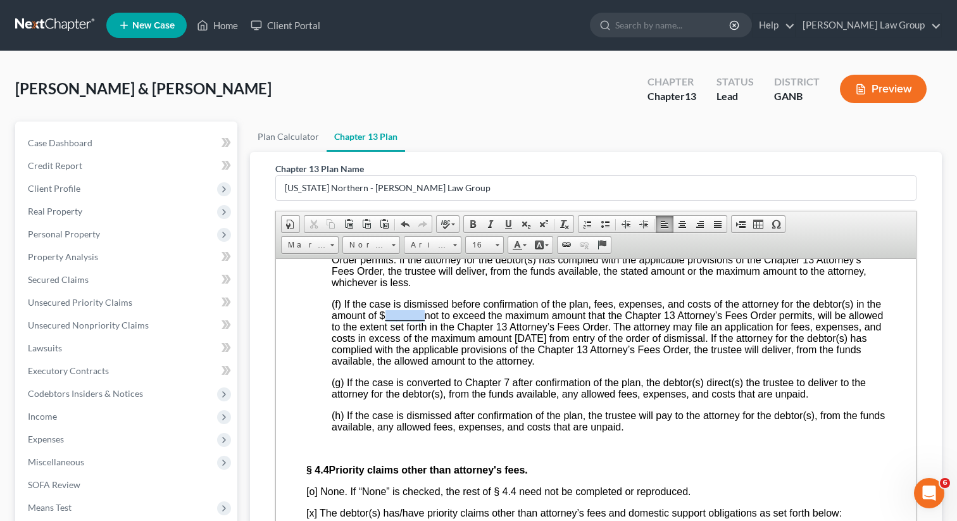
drag, startPoint x: 423, startPoint y: 445, endPoint x: 387, endPoint y: 446, distance: 36.7
click at [387, 320] on span "_______" at bounding box center [404, 314] width 39 height 11
drag, startPoint x: 787, startPoint y: 316, endPoint x: 770, endPoint y: 317, distance: 17.1
click at [770, 220] on span "(d) The unpaid balance and any additional amounts allowed under § 4.3(c) will b…" at bounding box center [595, 204] width 526 height 34
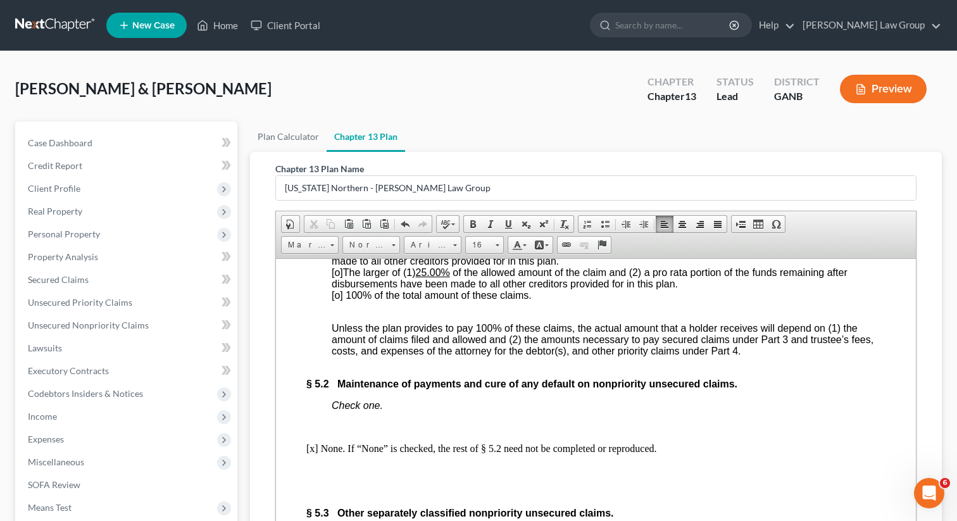
scroll to position [4769, 0]
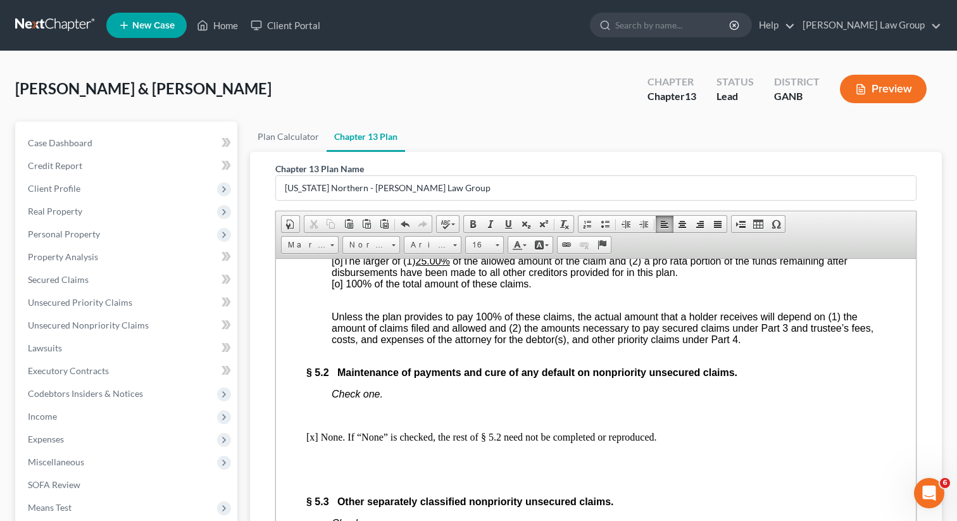
click at [339, 289] on span "[o] 100% of the total amount of these claims." at bounding box center [432, 283] width 200 height 11
drag, startPoint x: 444, startPoint y: 409, endPoint x: 422, endPoint y: 411, distance: 21.6
click at [422, 266] on u "25.00%" at bounding box center [433, 260] width 34 height 11
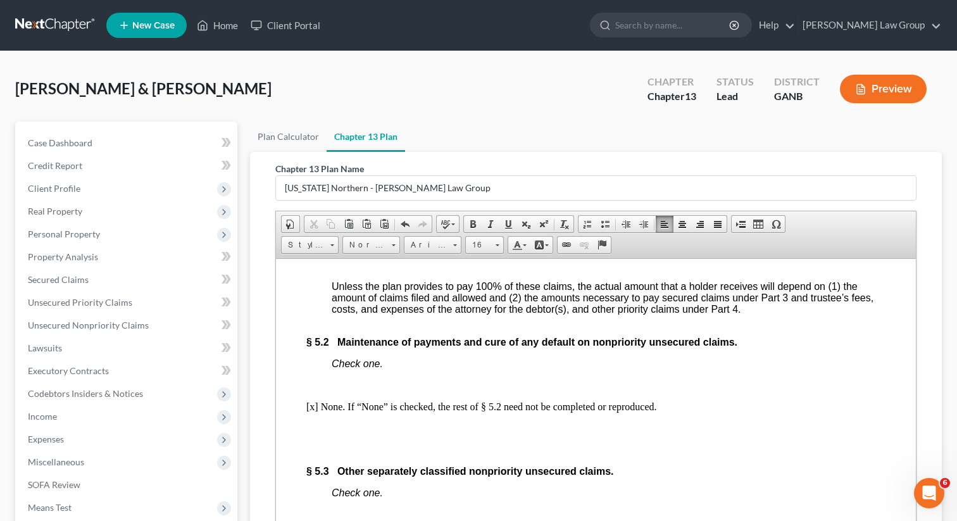
scroll to position [4802, 0]
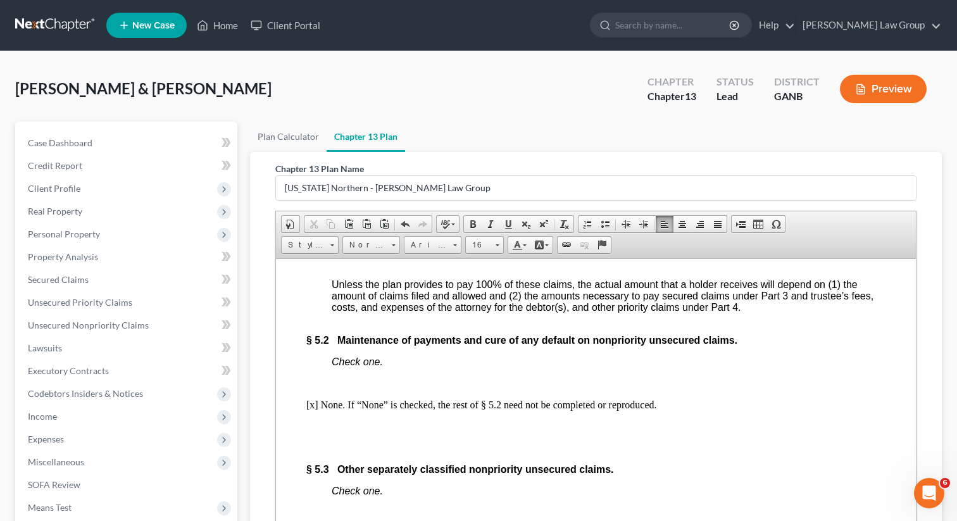
drag, startPoint x: 608, startPoint y: 356, endPoint x: 563, endPoint y: 356, distance: 44.9
click at [563, 211] on u "$30,066.00" at bounding box center [579, 205] width 51 height 11
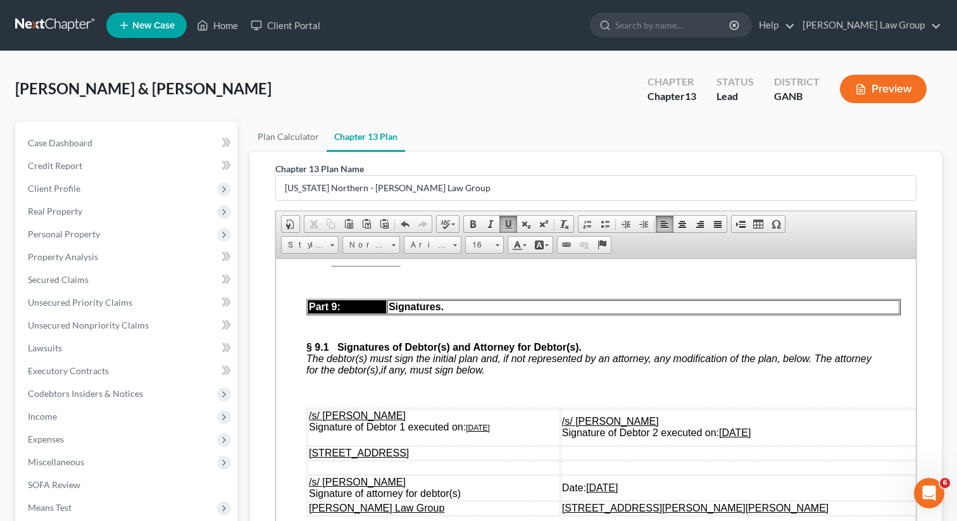
scroll to position [6003, 0]
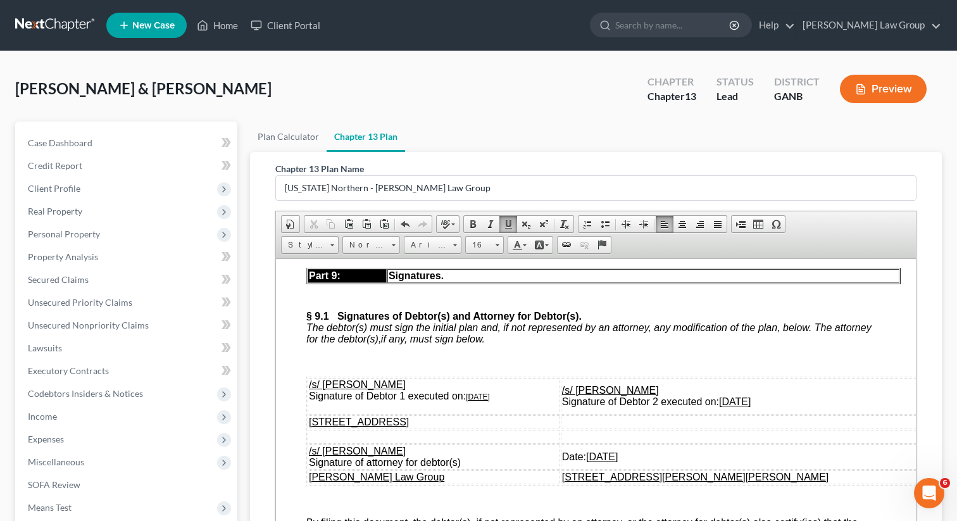
click at [337, 126] on span "[x]" at bounding box center [337, 120] width 11 height 11
drag, startPoint x: 402, startPoint y: 411, endPoint x: 324, endPoint y: 410, distance: 77.8
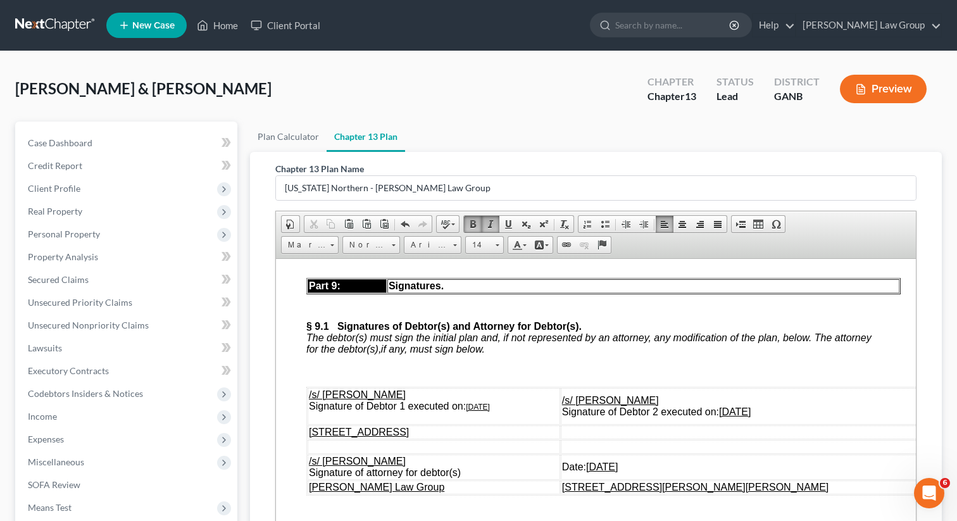
click at [353, 215] on strong "The following plan provisions will be effective only if there is a check in the…" at bounding box center [587, 203] width 511 height 22
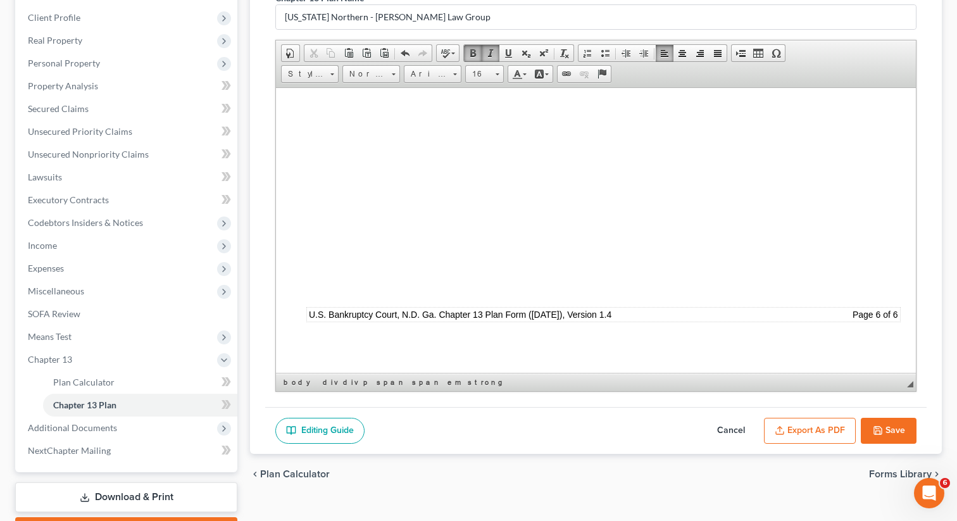
scroll to position [242, 0]
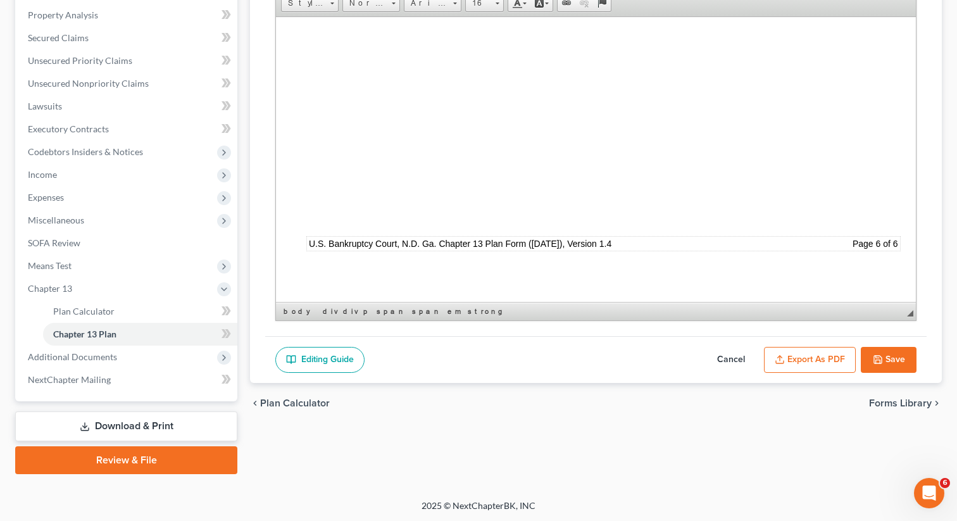
click at [790, 355] on button "Export as PDF" at bounding box center [810, 360] width 92 height 27
click at [901, 358] on button "Save" at bounding box center [889, 360] width 56 height 27
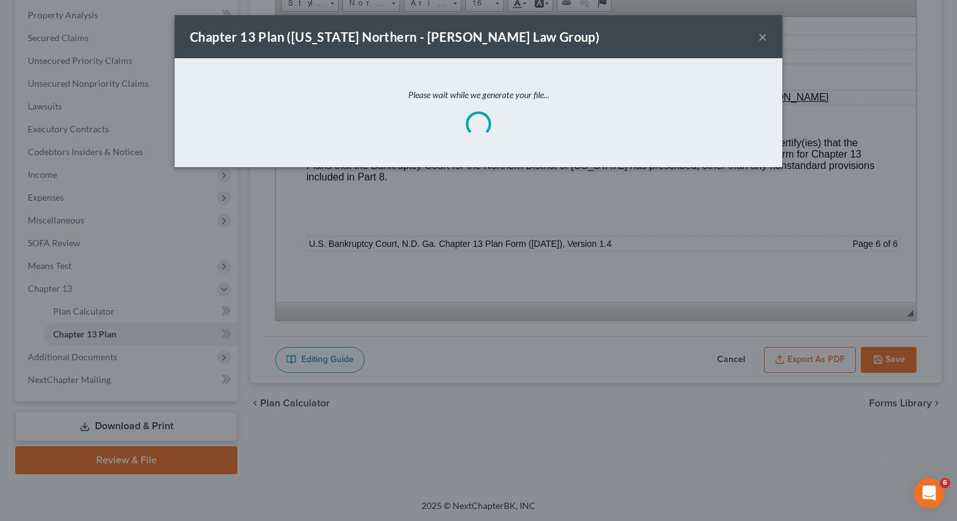
scroll to position [6330, 0]
select select "0"
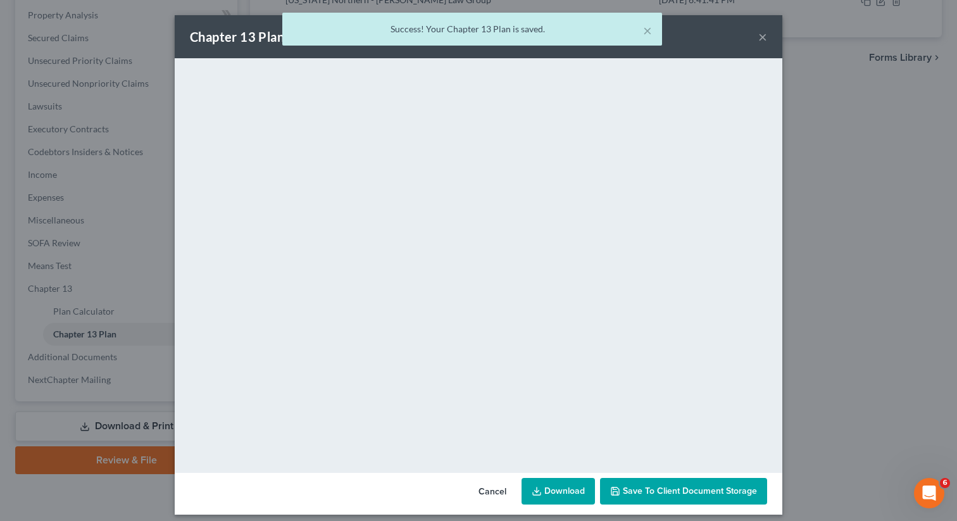
click at [537, 487] on line at bounding box center [537, 489] width 0 height 5
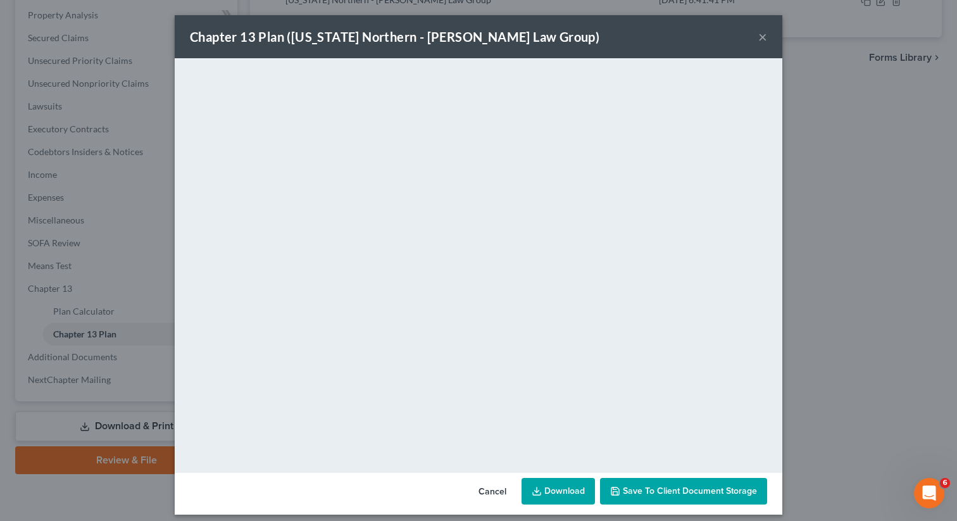
click at [645, 497] on button "Save to Client Document Storage" at bounding box center [683, 491] width 167 height 27
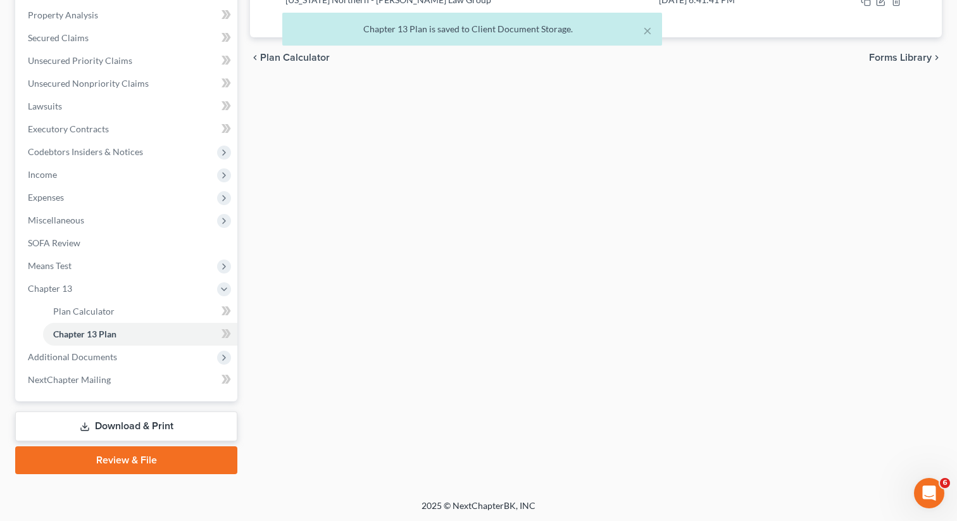
click at [638, 29] on div "Chapter 13 Plan is saved to Client Document Storage." at bounding box center [471, 29] width 359 height 13
click at [644, 30] on button "×" at bounding box center [647, 30] width 9 height 15
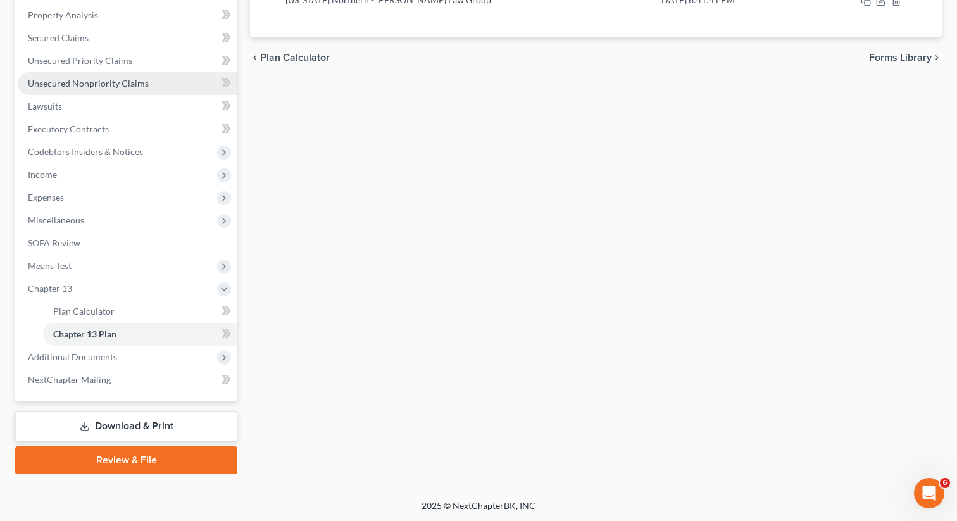
click at [159, 79] on link "Unsecured Nonpriority Claims" at bounding box center [128, 83] width 220 height 23
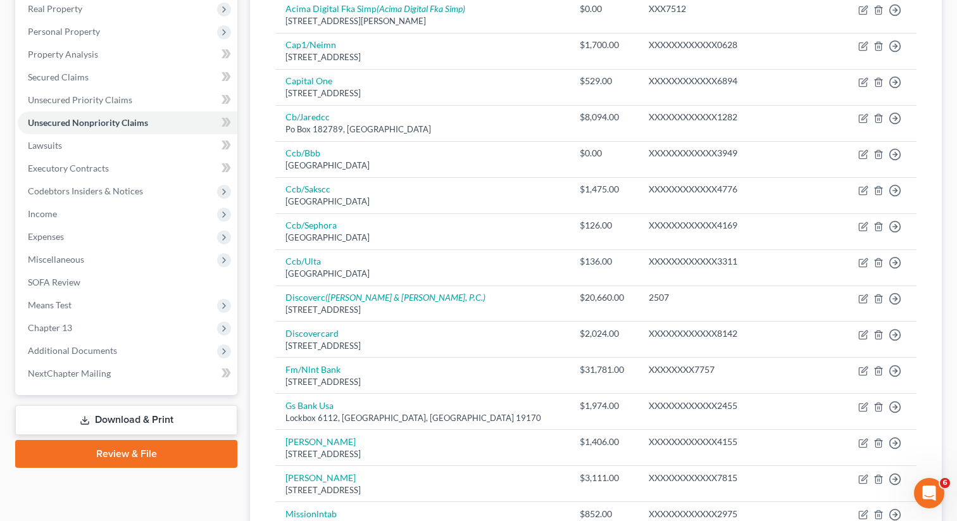
scroll to position [187, 0]
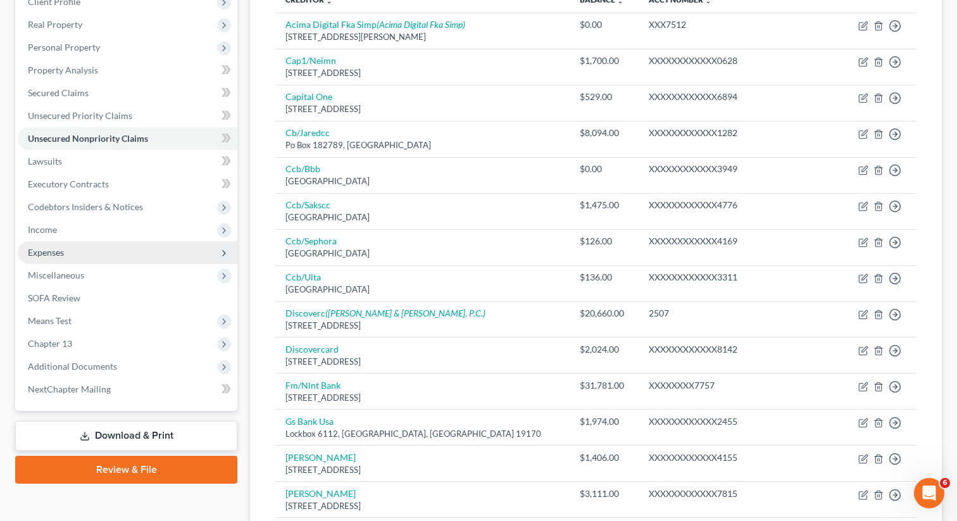
click at [90, 260] on span "Expenses" at bounding box center [128, 252] width 220 height 23
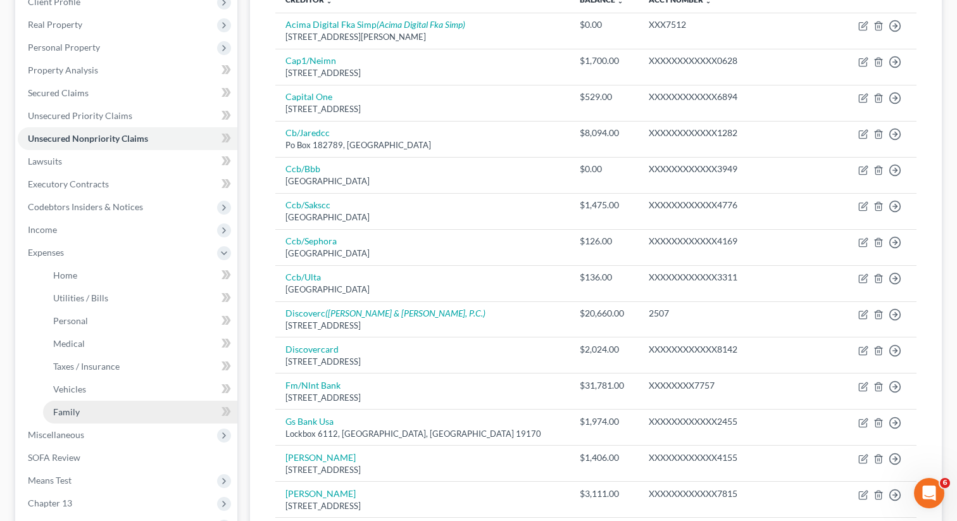
click at [80, 406] on link "Family" at bounding box center [140, 412] width 194 height 23
click at [78, 414] on span "Family" at bounding box center [66, 411] width 27 height 11
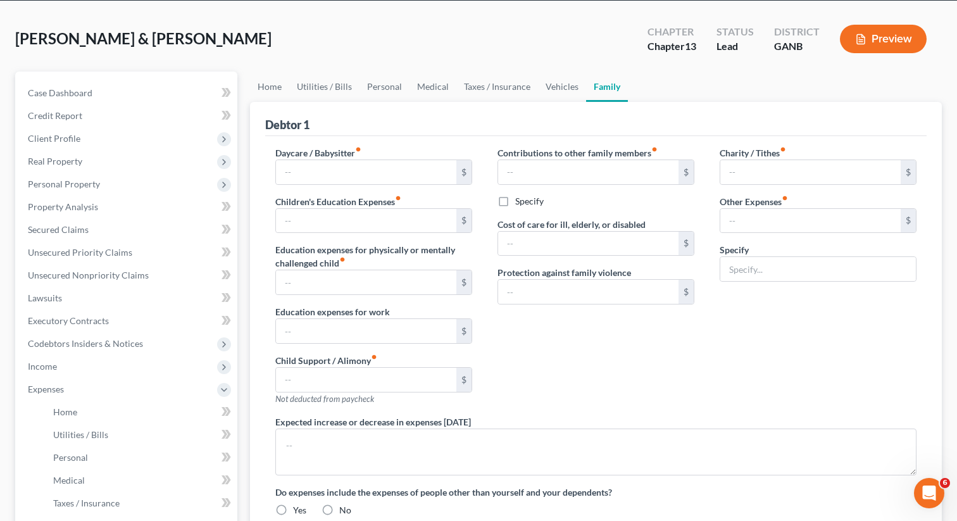
scroll to position [197, 0]
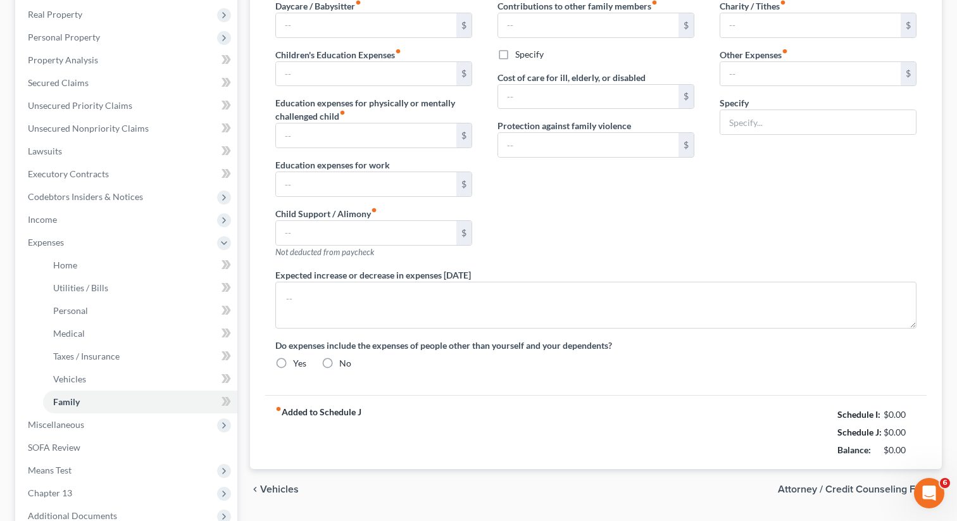
type input "0.00"
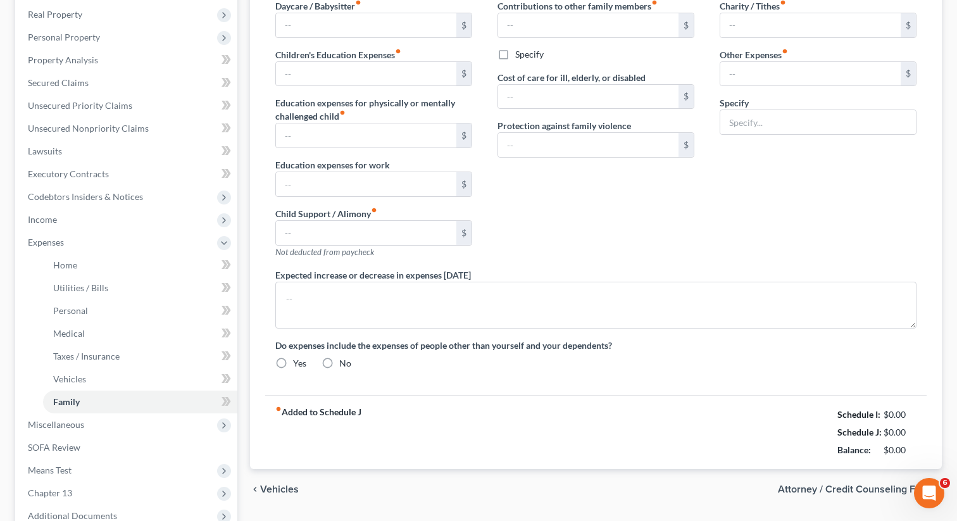
type input "0.00"
type input "40.00"
radio input "true"
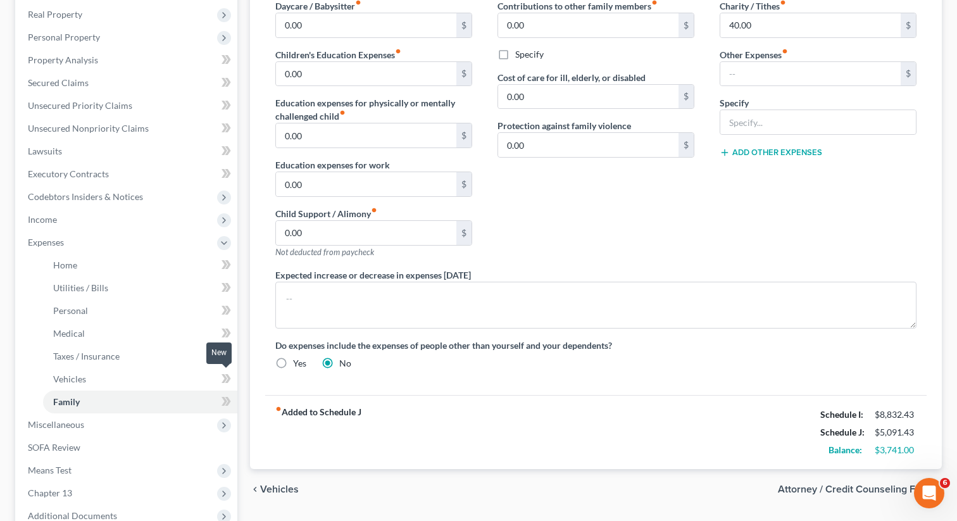
scroll to position [356, 0]
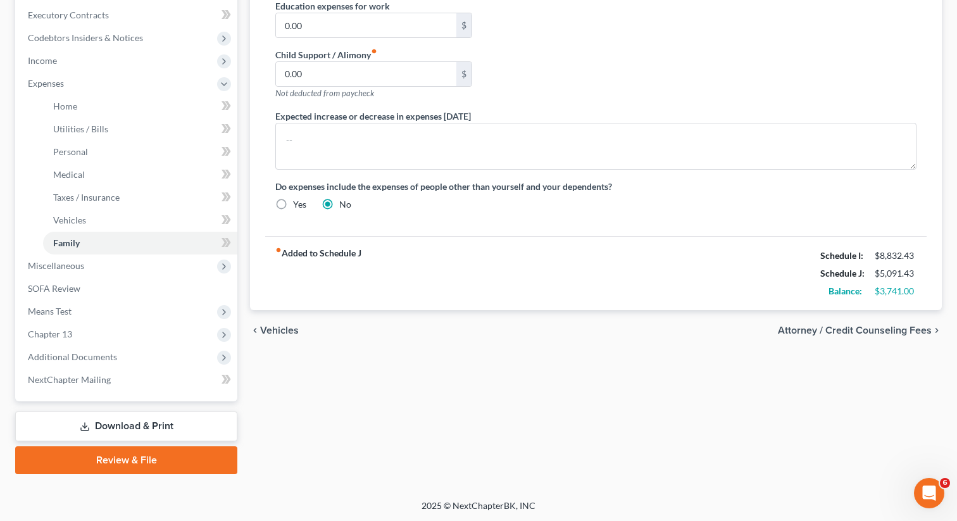
click at [118, 431] on link "Download & Print" at bounding box center [126, 426] width 222 height 30
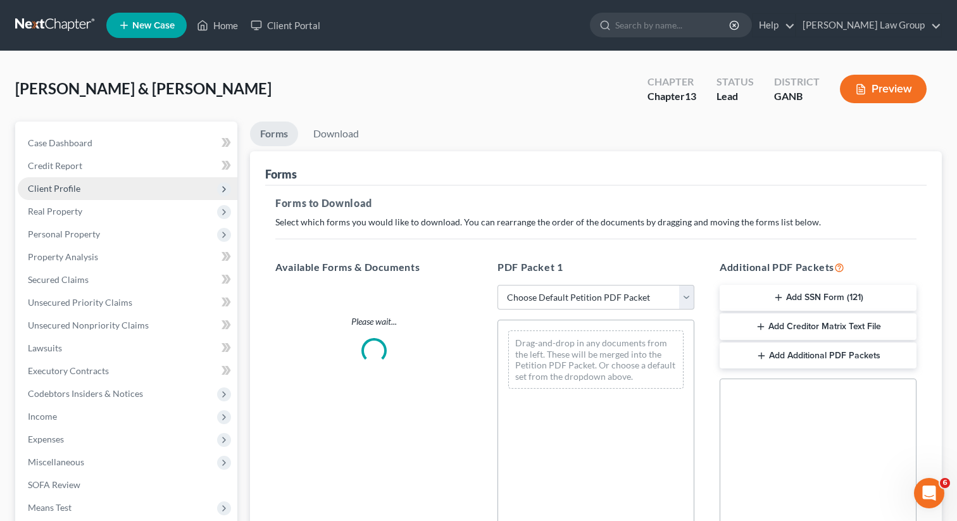
click at [78, 187] on span "Client Profile" at bounding box center [54, 188] width 53 height 11
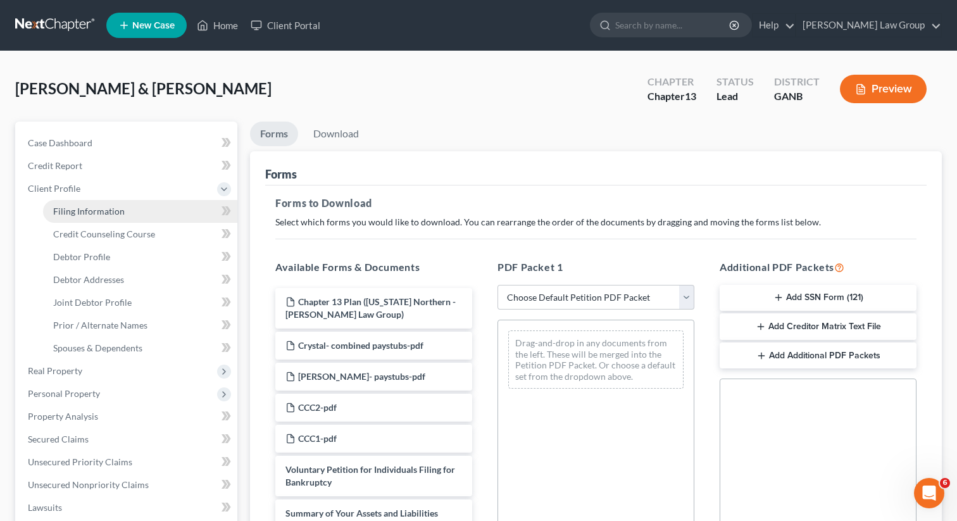
click at [82, 215] on span "Filing Information" at bounding box center [89, 211] width 72 height 11
select select "1"
select select "3"
select select "19"
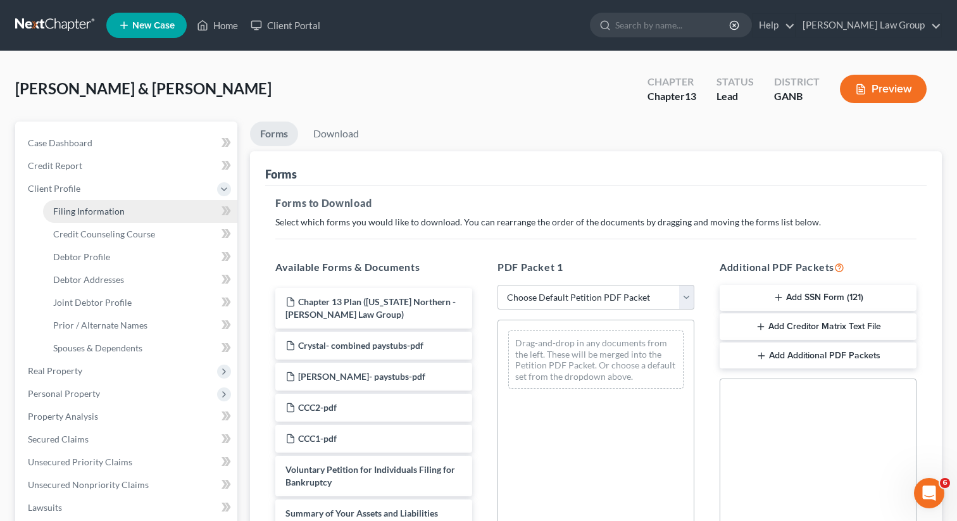
select select "0"
select select "10"
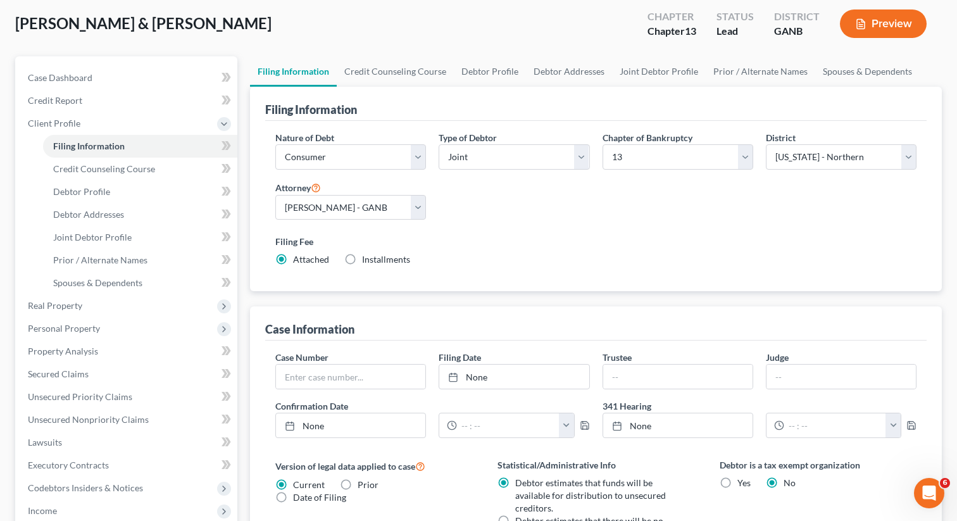
scroll to position [127, 0]
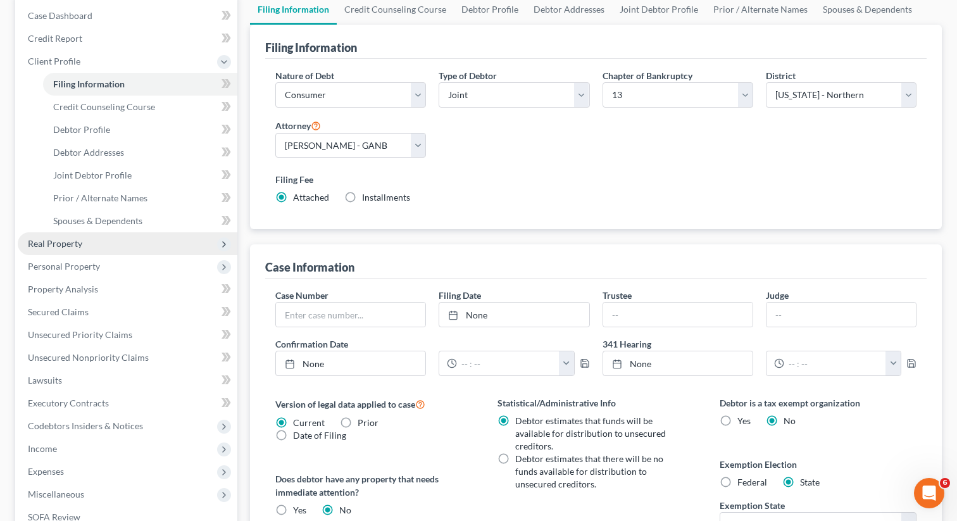
click at [35, 236] on span "Real Property" at bounding box center [128, 243] width 220 height 23
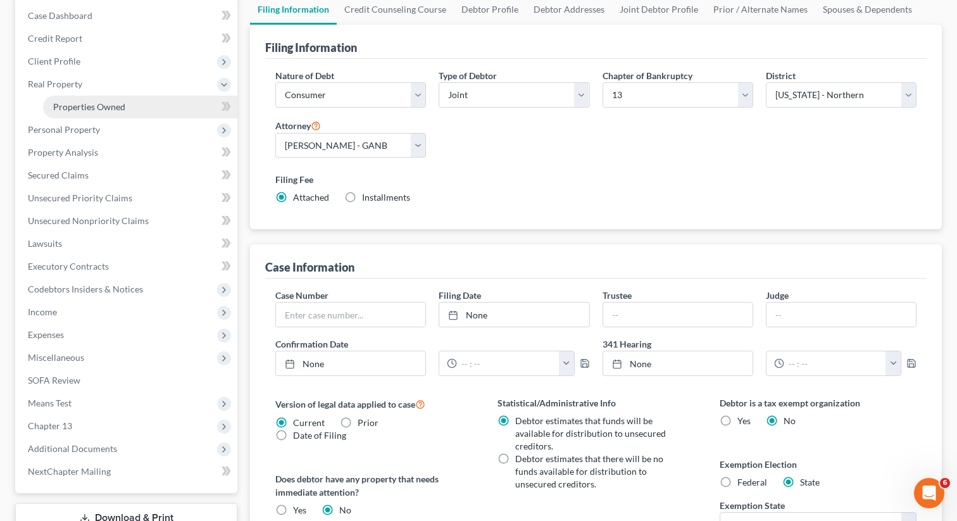
click at [116, 103] on span "Properties Owned" at bounding box center [89, 106] width 72 height 11
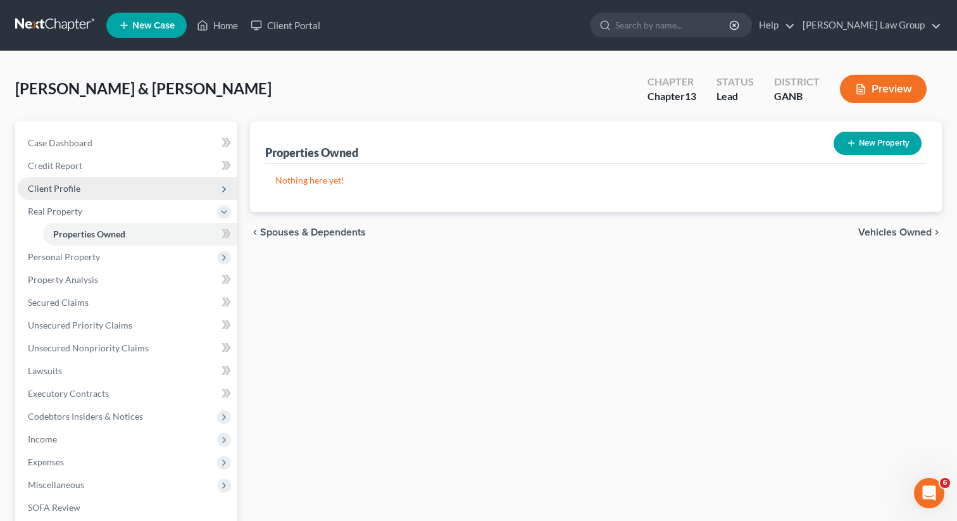
click at [53, 188] on span "Client Profile" at bounding box center [54, 188] width 53 height 11
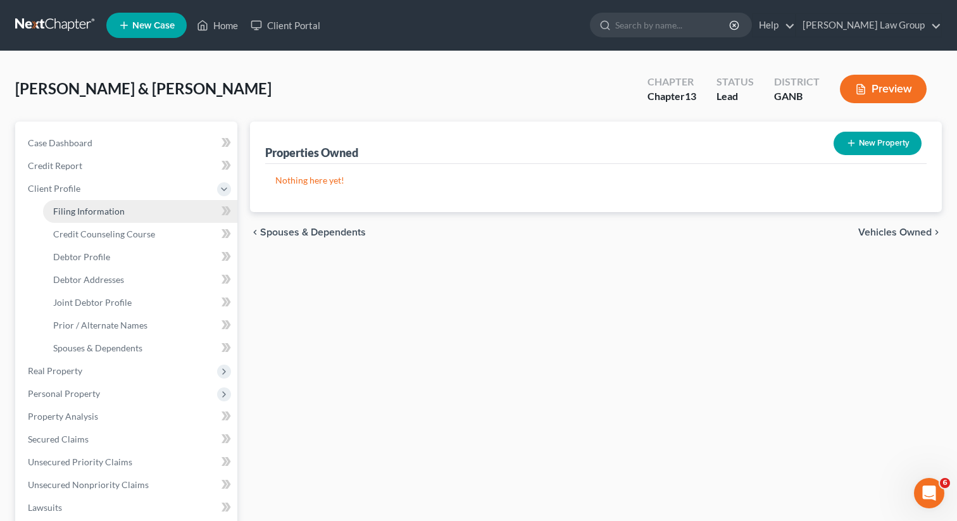
click at [123, 211] on link "Filing Information" at bounding box center [140, 211] width 194 height 23
select select "1"
select select "3"
select select "19"
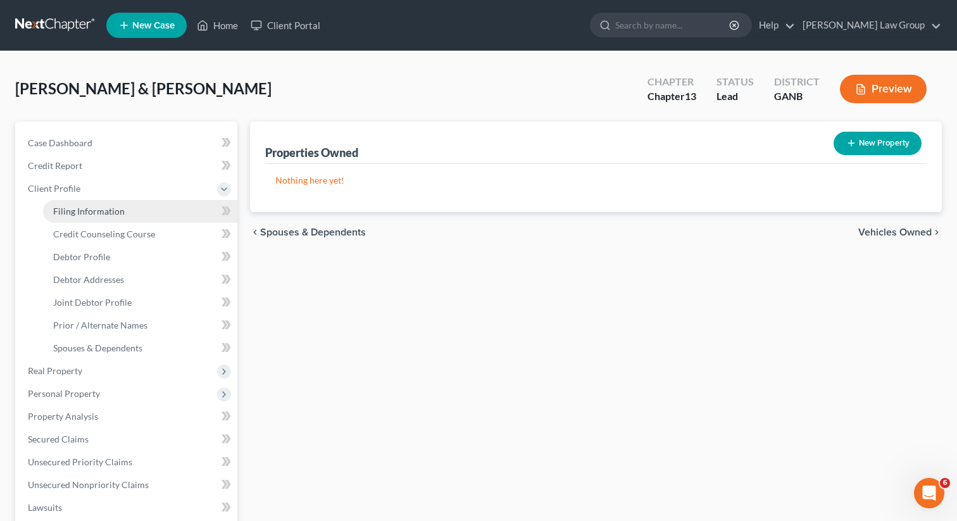
select select "0"
select select "10"
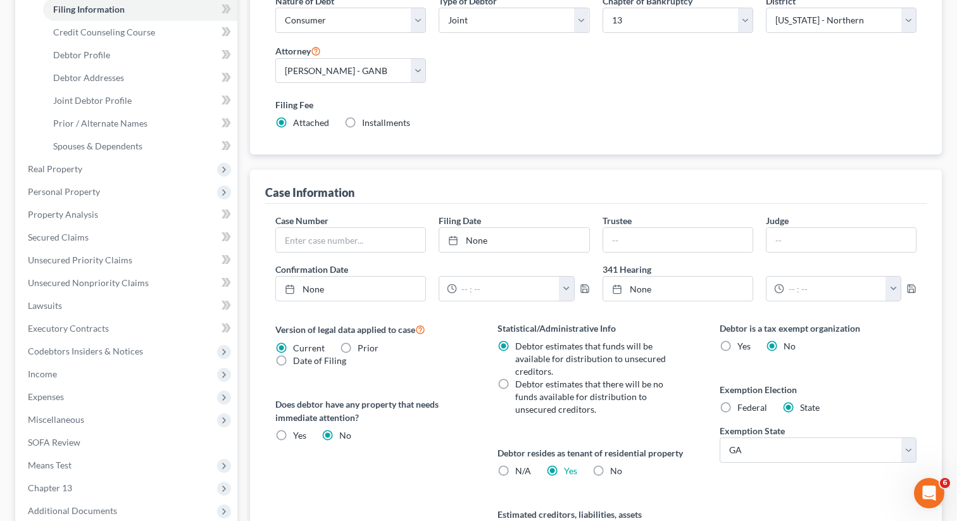
scroll to position [356, 0]
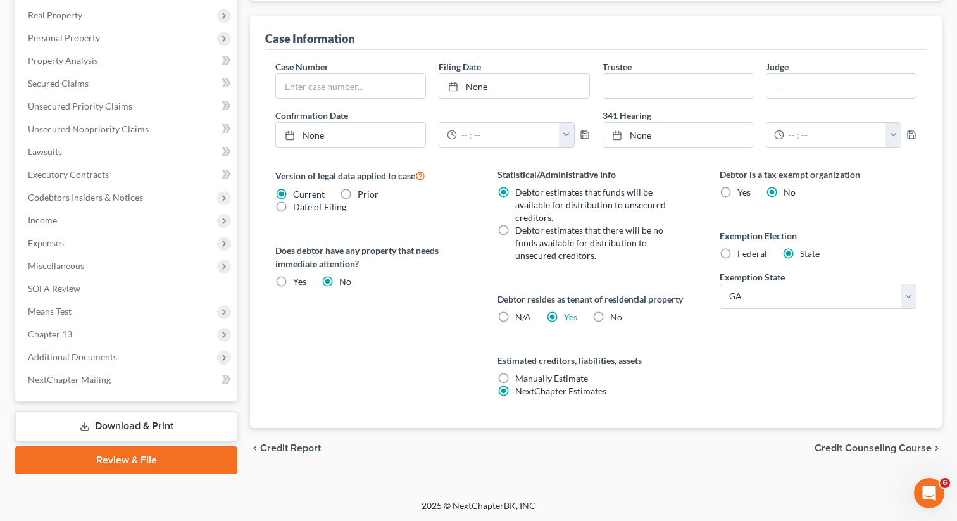
click at [123, 425] on link "Download & Print" at bounding box center [126, 426] width 222 height 30
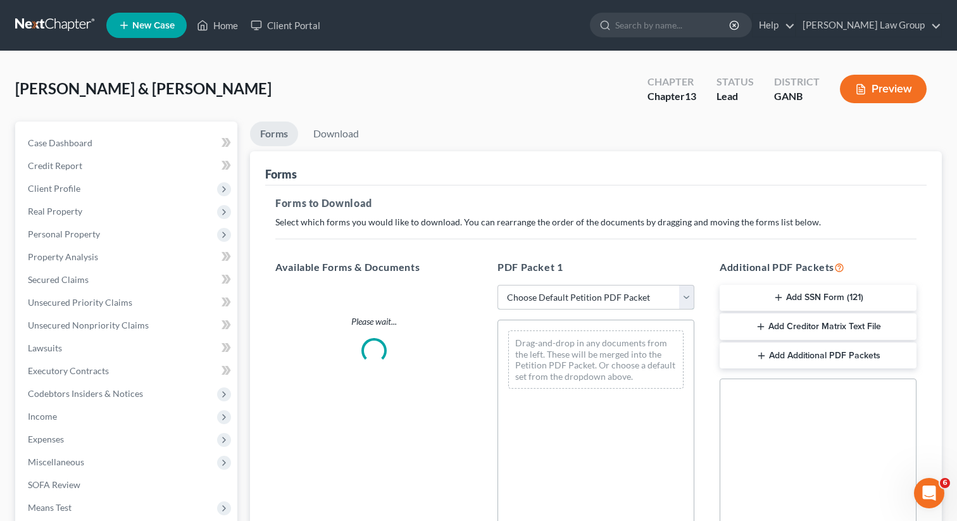
click at [544, 289] on select "Choose Default Petition PDF Packet Complete Bankruptcy Petition (all forms and …" at bounding box center [595, 297] width 197 height 25
select select "0"
click at [497, 285] on select "Choose Default Petition PDF Packet Complete Bankruptcy Petition (all forms and …" at bounding box center [595, 297] width 197 height 25
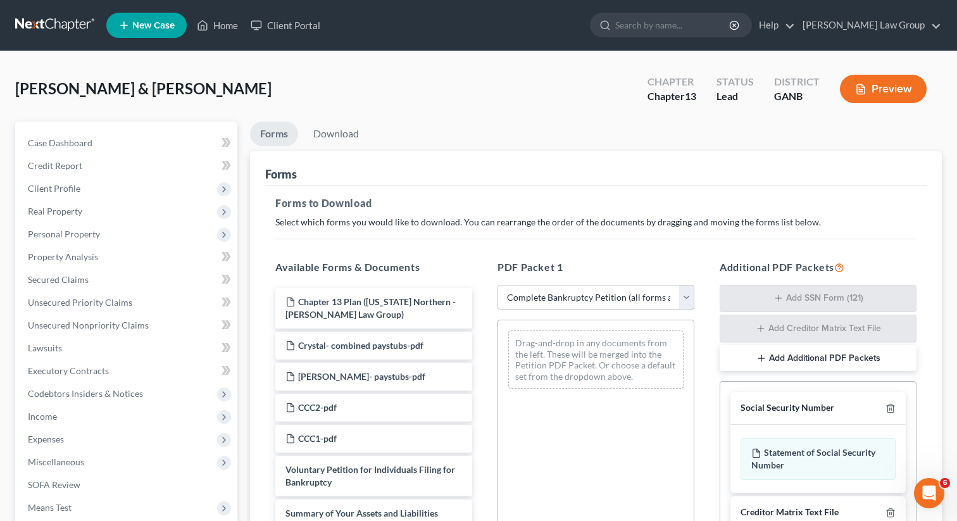
click at [543, 290] on select "Choose Default Petition PDF Packet Complete Bankruptcy Petition (all forms and …" at bounding box center [595, 297] width 197 height 25
click at [535, 302] on select "Choose Default Petition PDF Packet Complete Bankruptcy Petition (all forms and …" at bounding box center [595, 297] width 197 height 25
click at [497, 285] on select "Choose Default Petition PDF Packet Complete Bankruptcy Petition (all forms and …" at bounding box center [595, 297] width 197 height 25
click at [515, 299] on select "Choose Default Petition PDF Packet Complete Bankruptcy Petition (all forms and …" at bounding box center [595, 297] width 197 height 25
click at [52, 234] on span "Personal Property" at bounding box center [64, 233] width 72 height 11
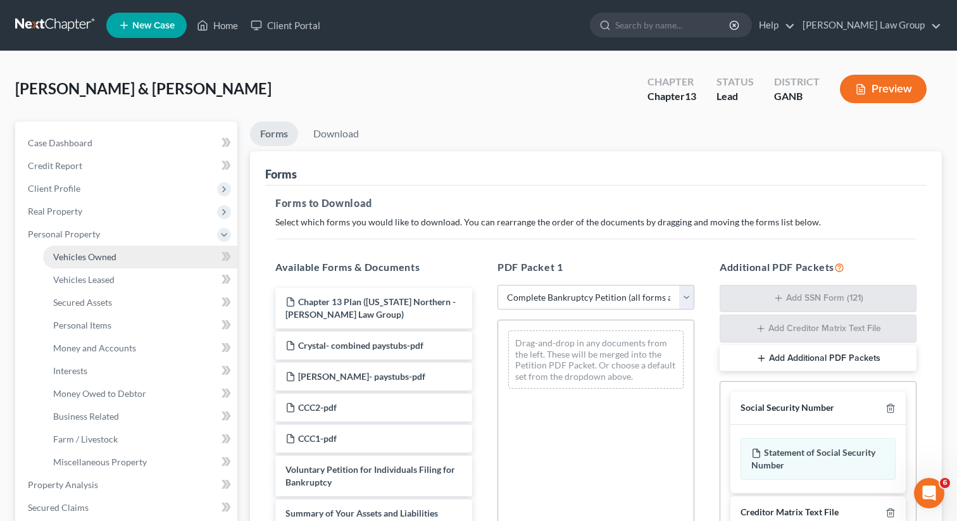
click at [56, 254] on span "Vehicles Owned" at bounding box center [84, 256] width 63 height 11
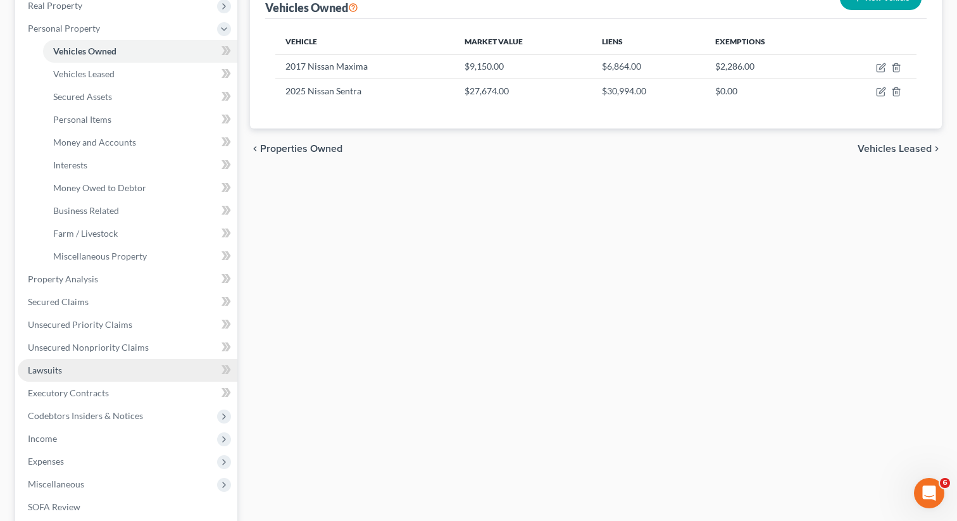
click at [75, 373] on link "Lawsuits" at bounding box center [128, 370] width 220 height 23
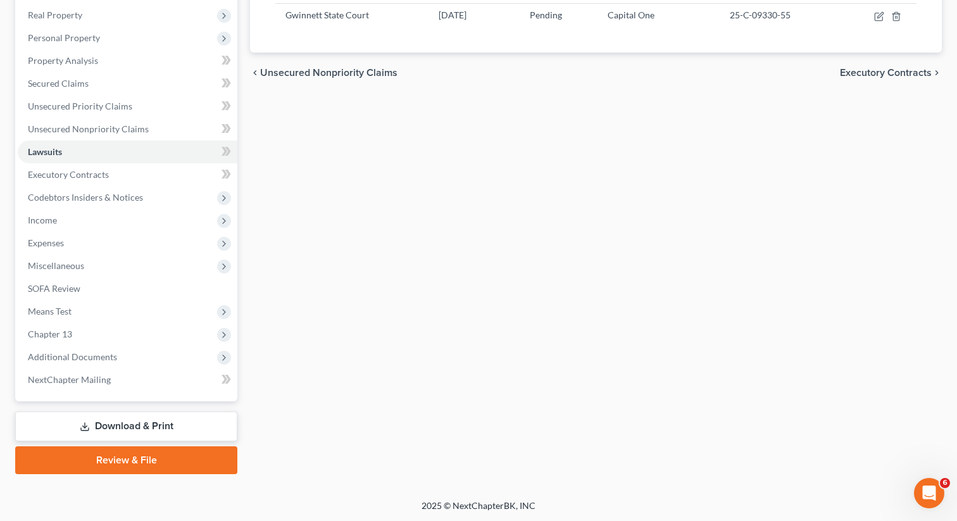
click at [82, 437] on link "Download & Print" at bounding box center [126, 426] width 222 height 30
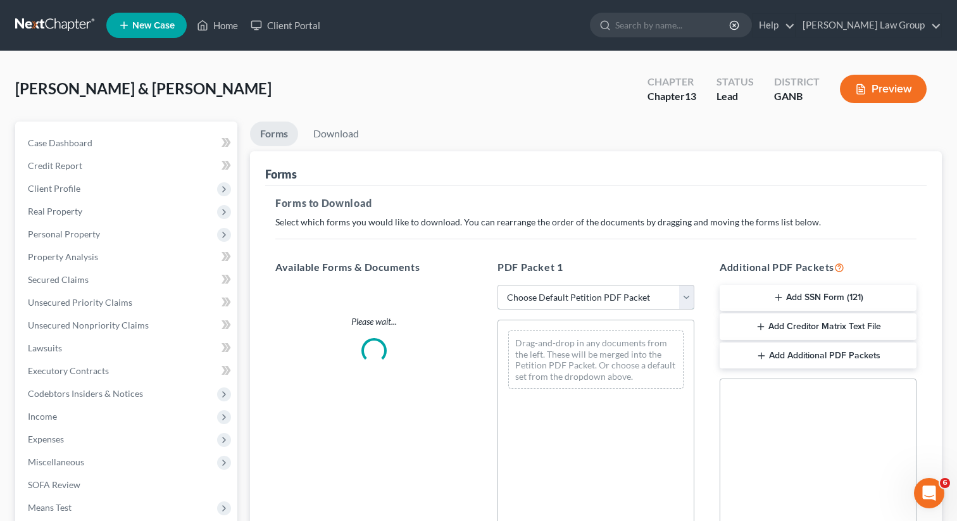
click at [540, 299] on select "Choose Default Petition PDF Packet Complete Bankruptcy Petition (all forms and …" at bounding box center [595, 297] width 197 height 25
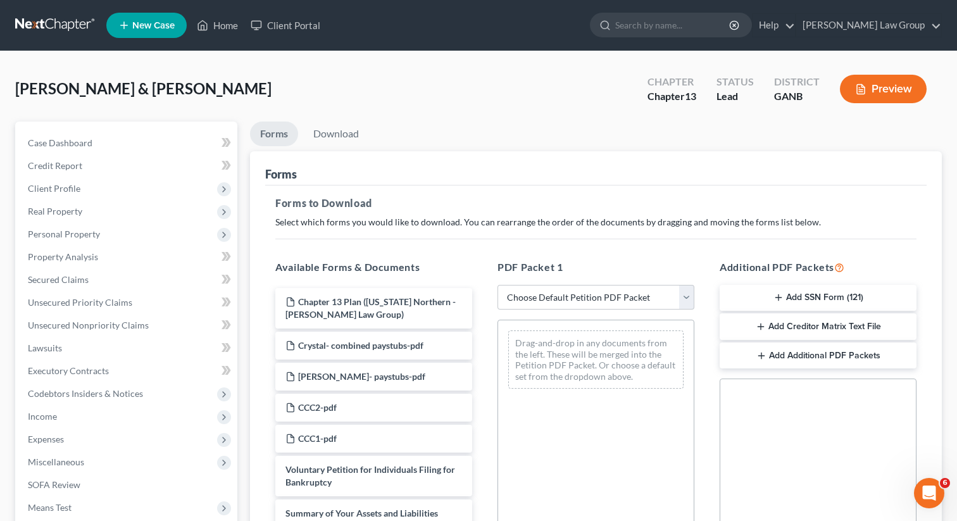
click at [387, 94] on div "[PERSON_NAME] & [PERSON_NAME] Upgraded Chapter Chapter 13 Status Lead District …" at bounding box center [478, 93] width 926 height 55
click at [544, 298] on select "Choose Default Petition PDF Packet Complete Bankruptcy Petition (all forms and …" at bounding box center [595, 297] width 197 height 25
select select "0"
click at [497, 285] on select "Choose Default Petition PDF Packet Complete Bankruptcy Petition (all forms and …" at bounding box center [595, 297] width 197 height 25
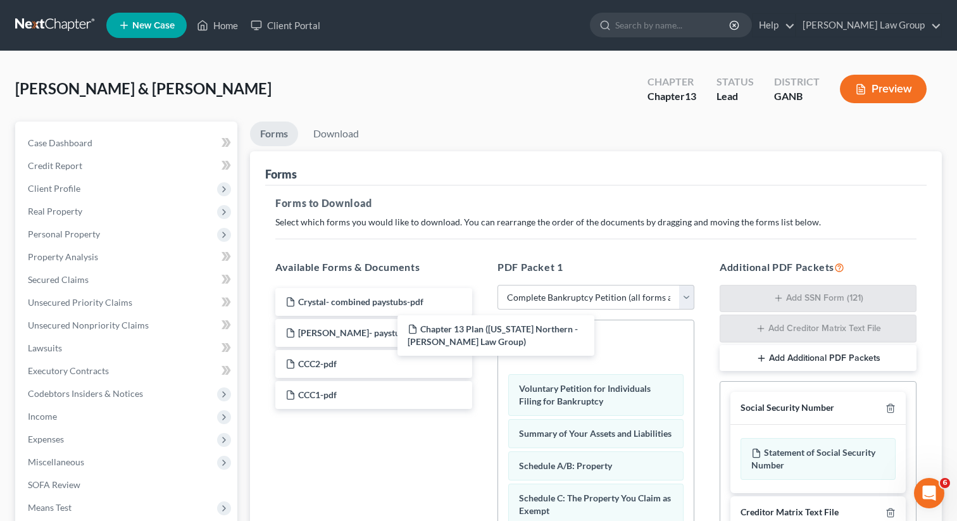
drag, startPoint x: 397, startPoint y: 308, endPoint x: 404, endPoint y: 308, distance: 7.0
click at [482, 336] on div "Chapter 13 Plan ([US_STATE] Northern - [PERSON_NAME] Law Group) Chapter 13 Plan…" at bounding box center [373, 348] width 217 height 121
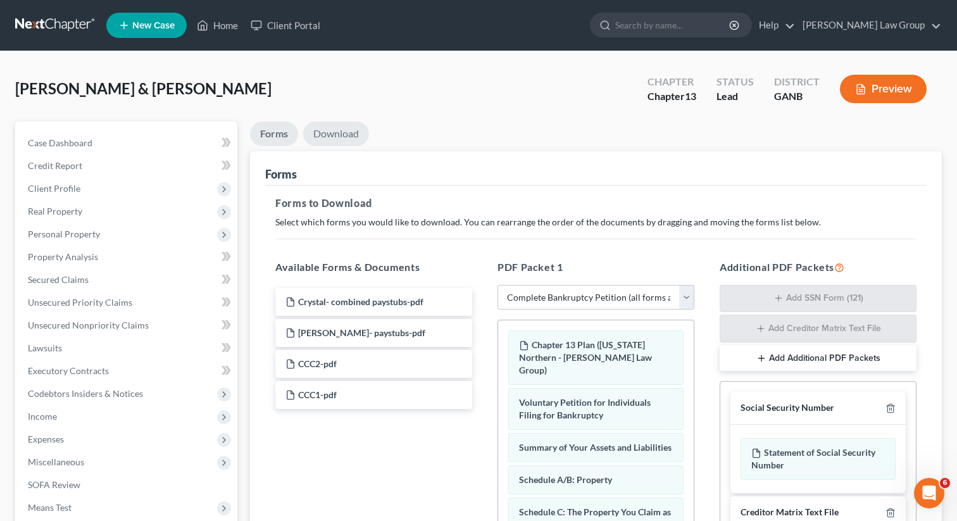
click at [330, 124] on link "Download" at bounding box center [336, 133] width 66 height 25
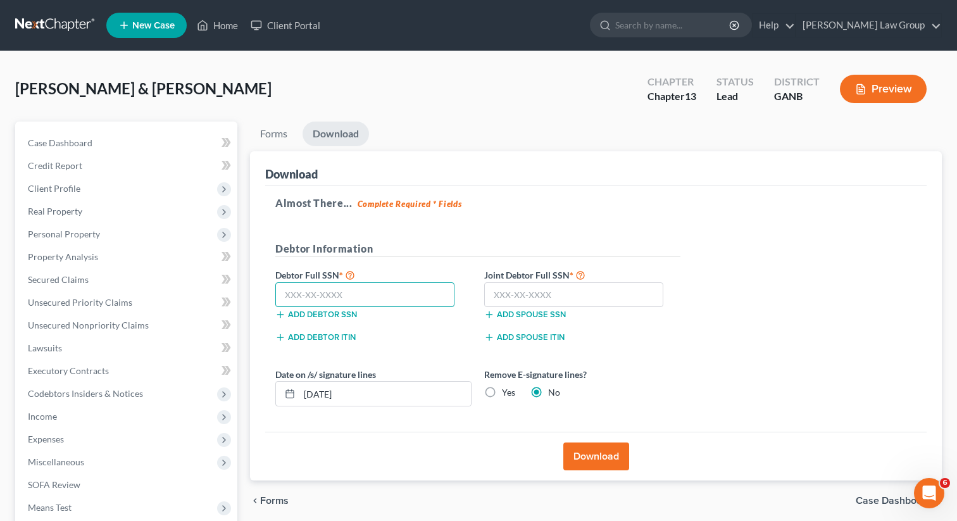
click at [342, 299] on input "text" at bounding box center [364, 294] width 179 height 25
paste input "257-55-6063"
type input "257-55-6063"
click at [528, 290] on input "text" at bounding box center [573, 294] width 179 height 25
paste input "255-65-2941"
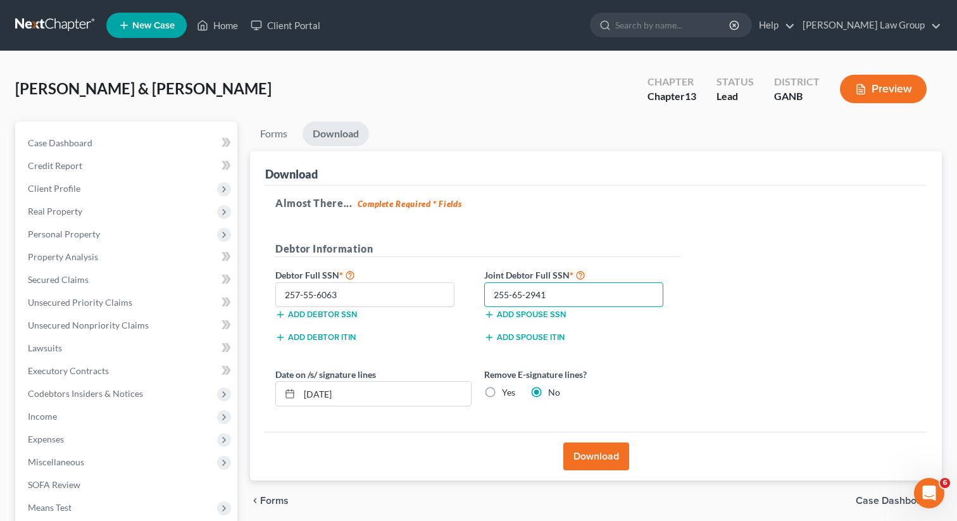
type input "255-65-2941"
click at [596, 449] on button "Download" at bounding box center [596, 456] width 66 height 28
click at [591, 452] on button "Download" at bounding box center [596, 456] width 66 height 28
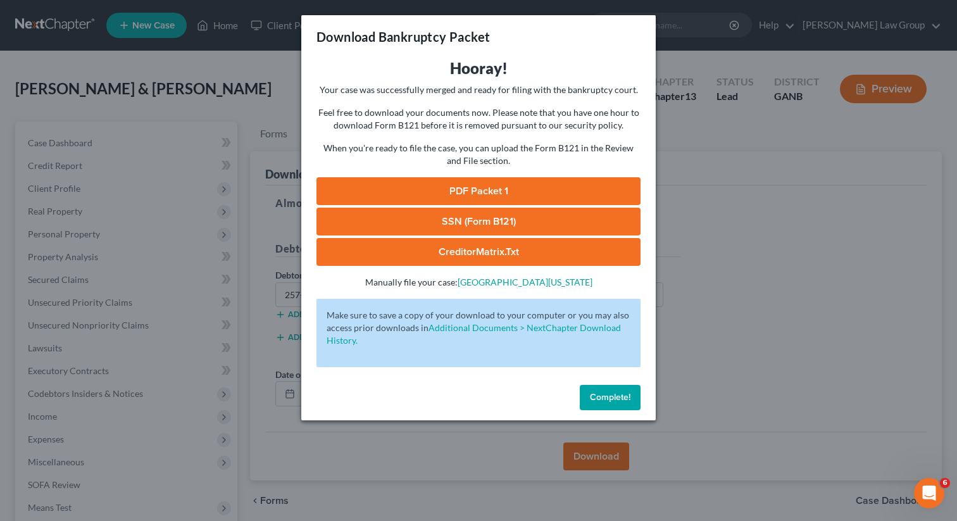
click at [430, 189] on link "PDF Packet 1" at bounding box center [478, 191] width 324 height 28
click at [590, 399] on span "Complete!" at bounding box center [610, 397] width 40 height 11
click at [538, 39] on div "Download Bankruptcy Packet" at bounding box center [478, 36] width 354 height 43
click at [587, 404] on button "Complete!" at bounding box center [610, 397] width 61 height 25
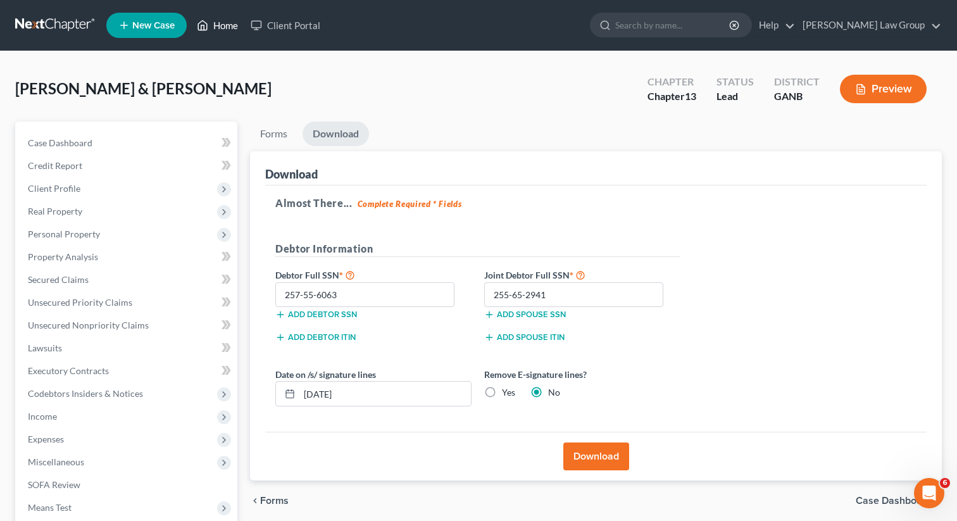
click at [220, 27] on link "Home" at bounding box center [217, 25] width 54 height 23
click at [221, 30] on link "Home" at bounding box center [217, 25] width 54 height 23
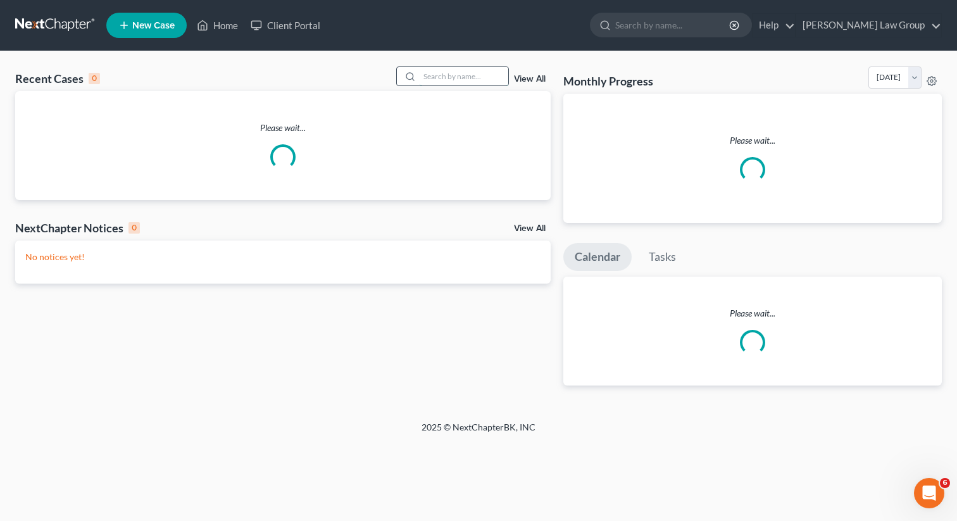
click at [448, 77] on input "search" at bounding box center [464, 76] width 89 height 18
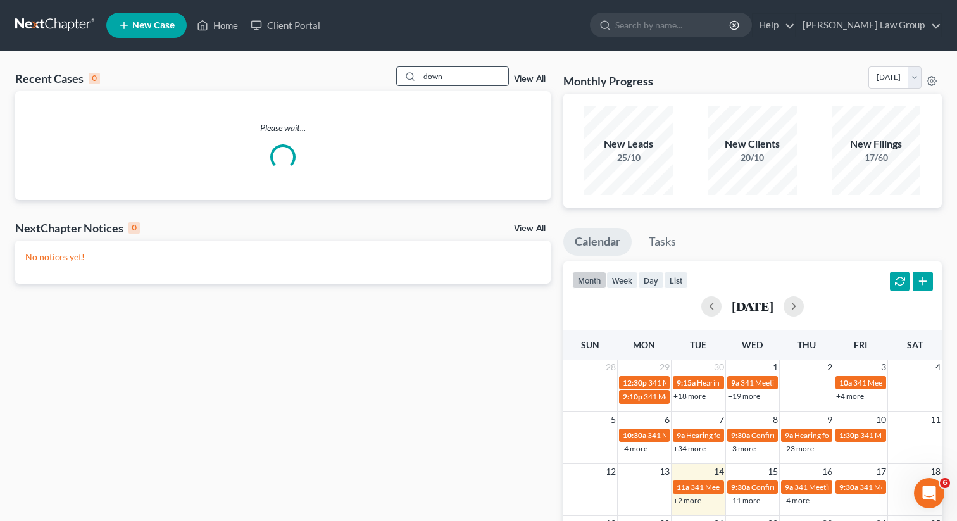
type input "down"
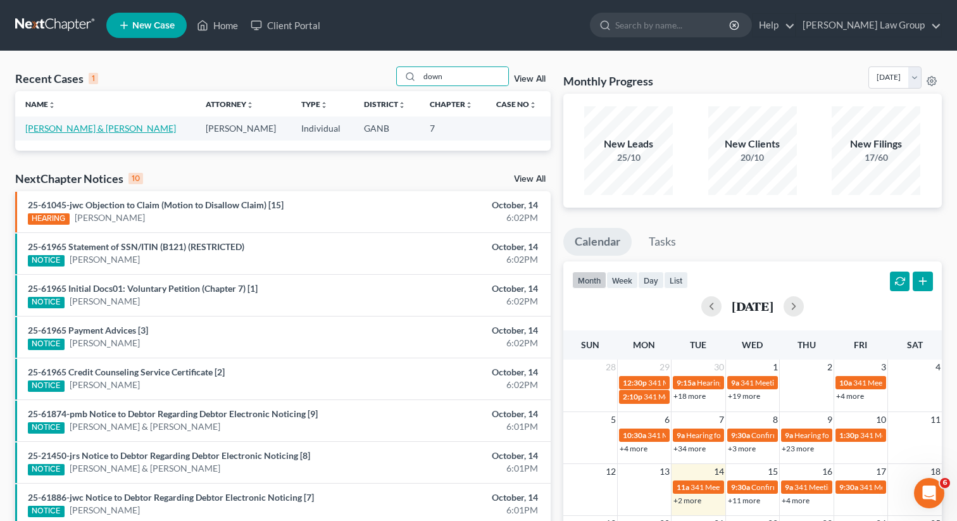
click at [89, 126] on link "[PERSON_NAME] & [PERSON_NAME]" at bounding box center [100, 128] width 151 height 11
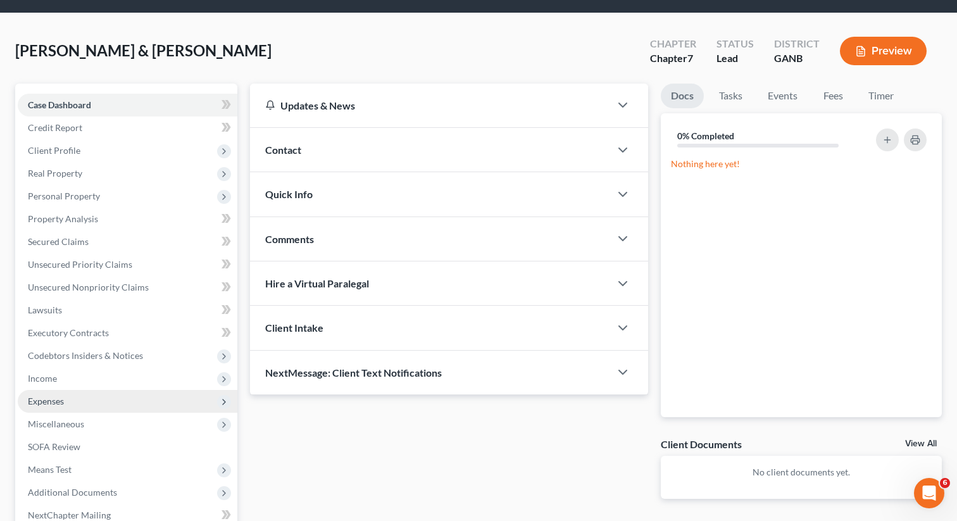
scroll to position [50, 0]
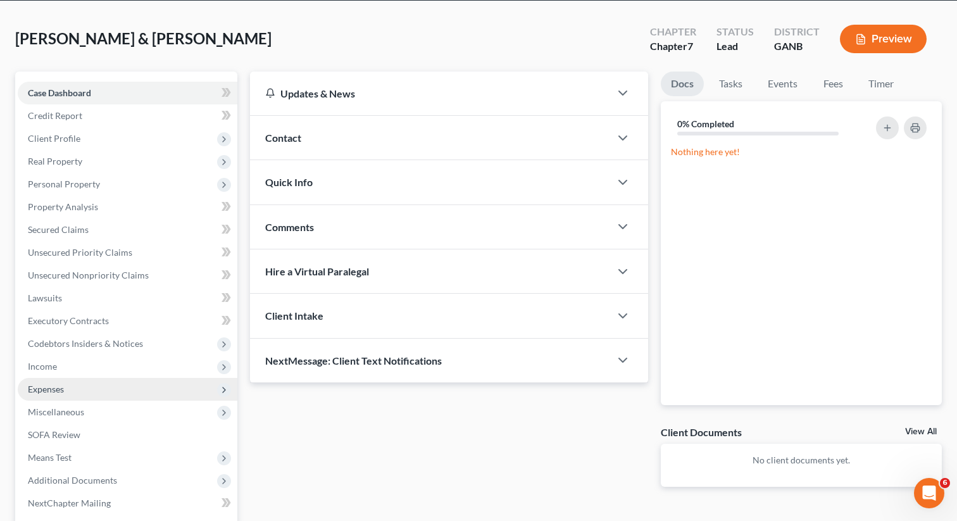
click at [53, 394] on span "Expenses" at bounding box center [128, 389] width 220 height 23
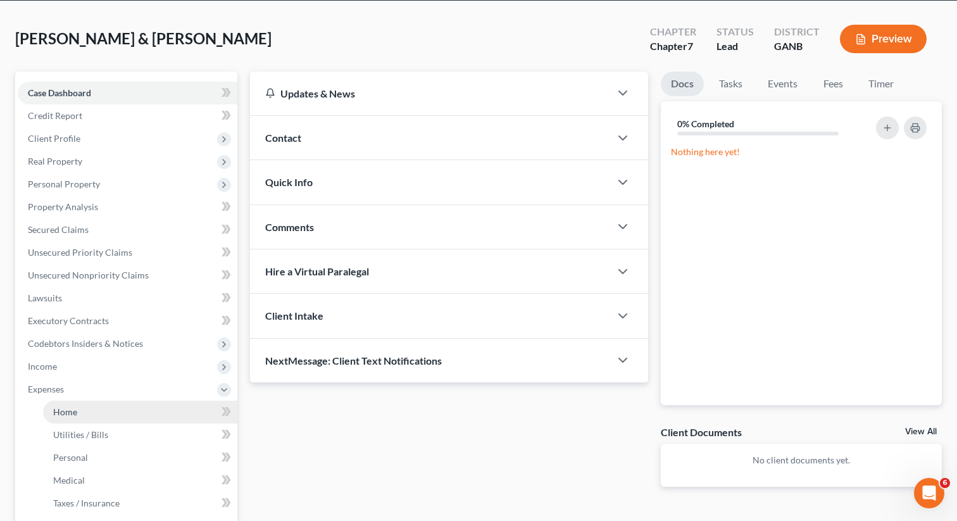
click at [74, 411] on span "Home" at bounding box center [65, 411] width 24 height 11
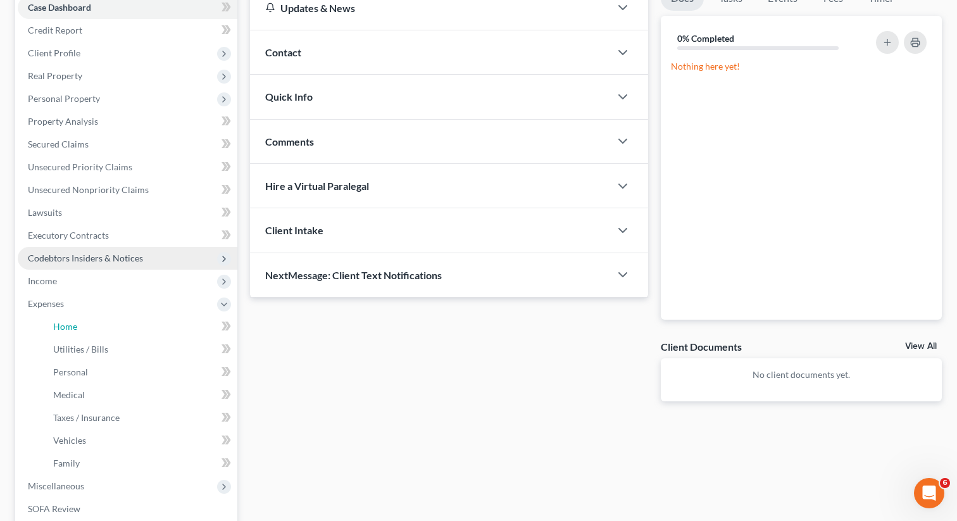
scroll to position [254, 0]
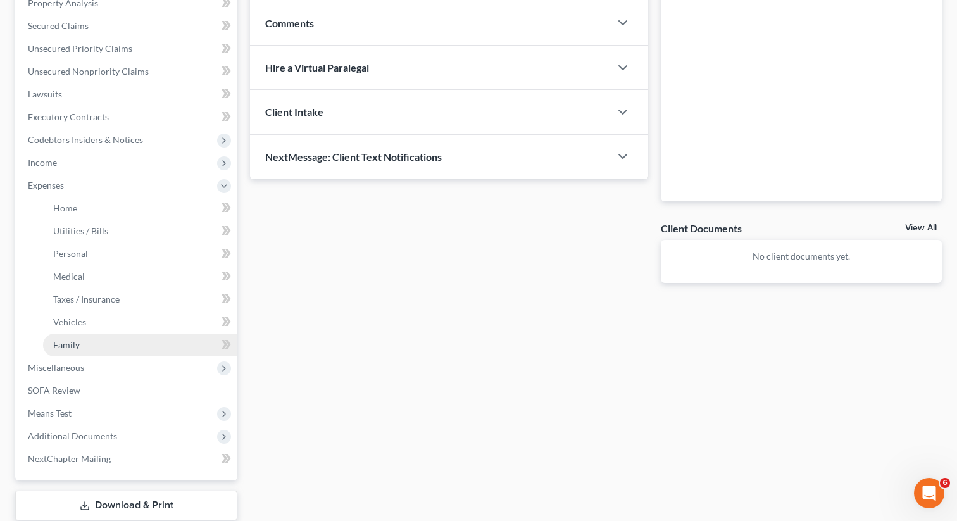
click at [80, 343] on link "Family" at bounding box center [140, 344] width 194 height 23
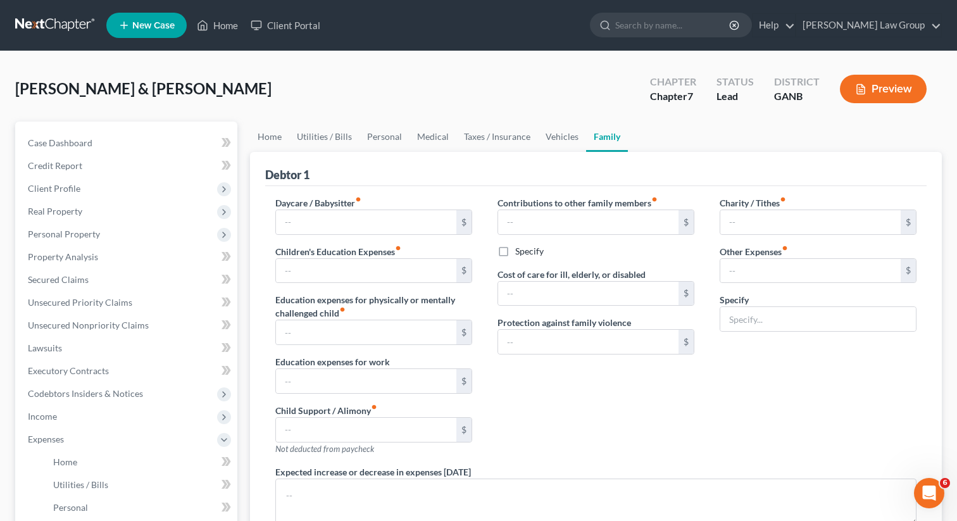
click at [580, 13] on ul "New Case Home Client Portal - No Result - See all results Or Press Enter... Hel…" at bounding box center [523, 25] width 835 height 33
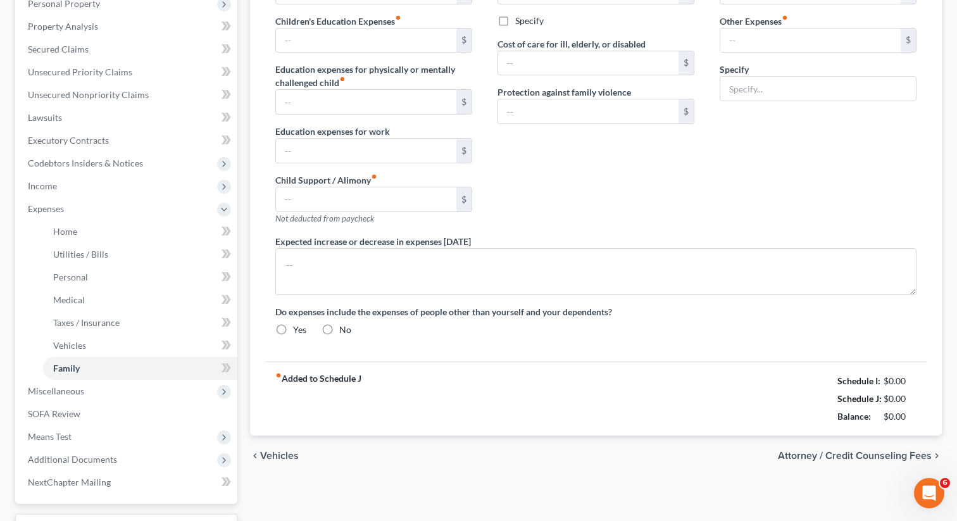
scroll to position [247, 0]
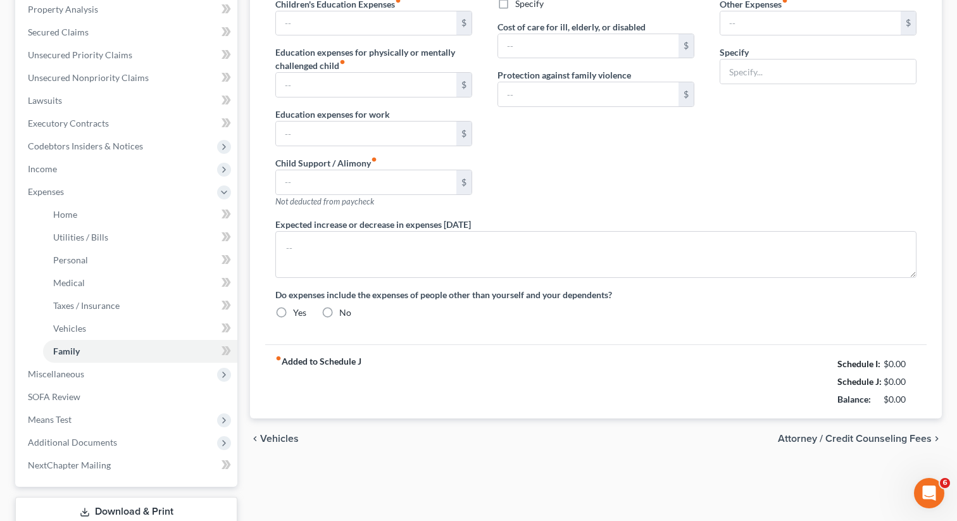
type input "0.00"
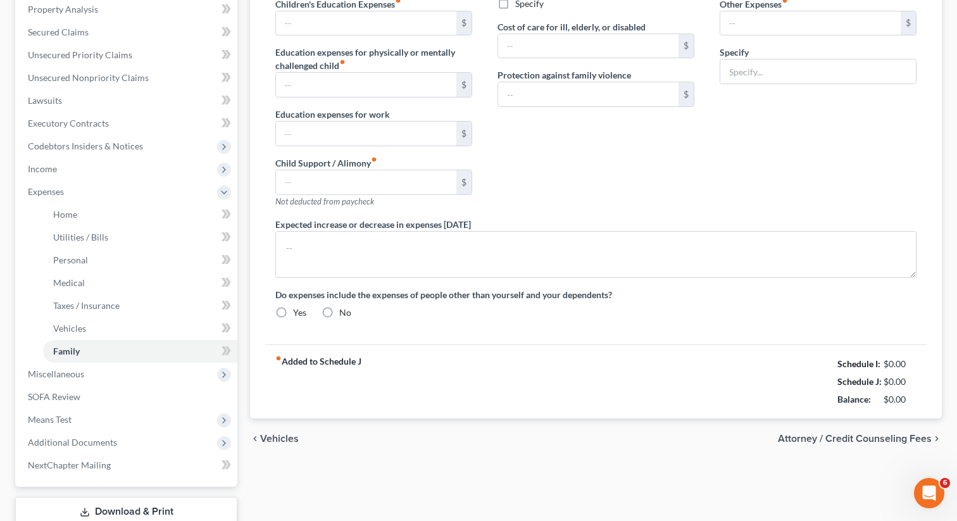
type input "0.00"
type input "50.00"
type input "0.00"
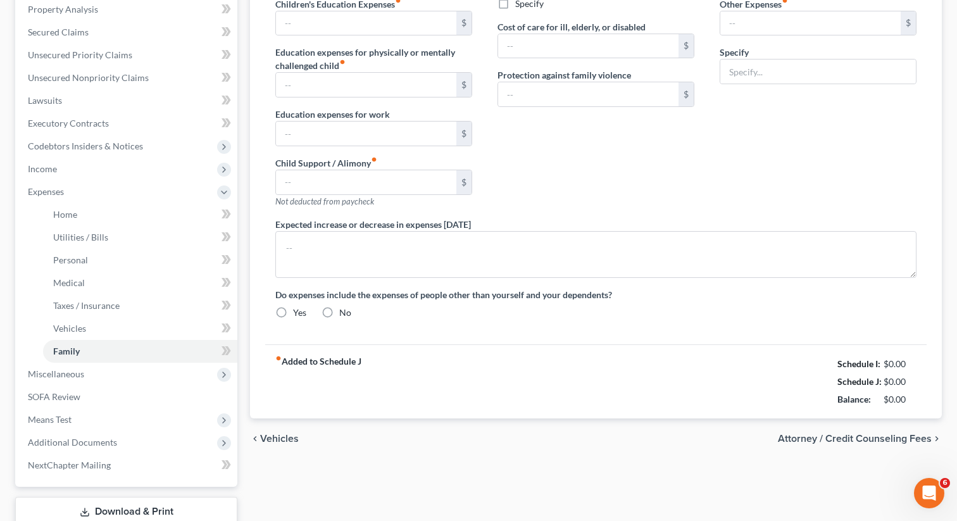
radio input "true"
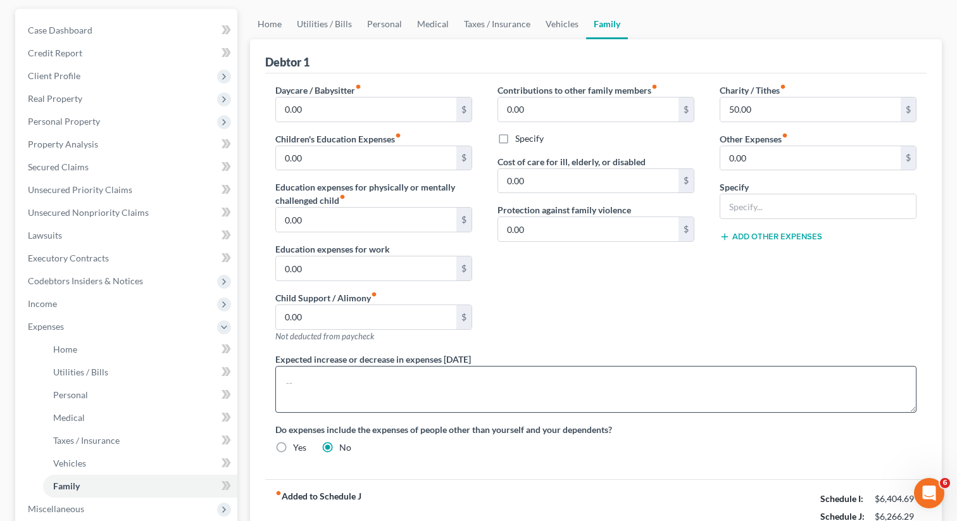
scroll to position [333, 0]
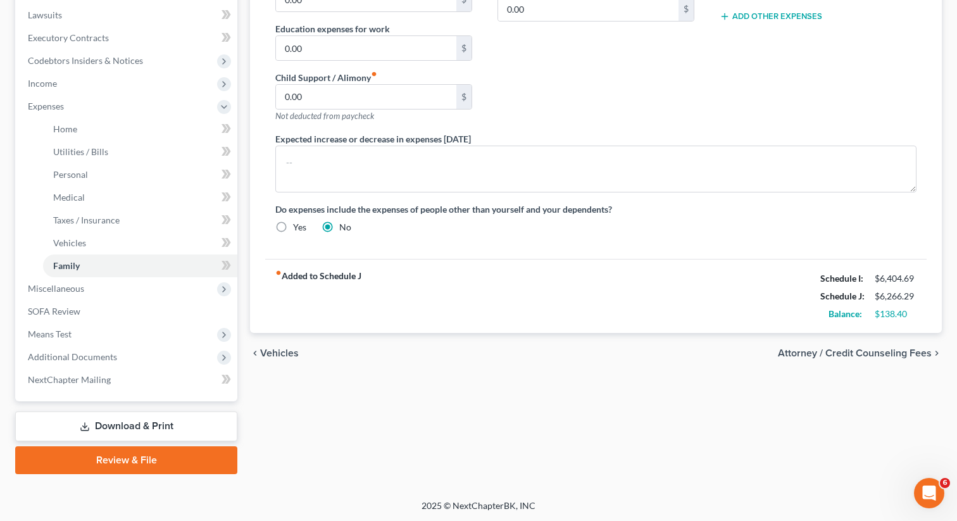
click at [105, 426] on link "Download & Print" at bounding box center [126, 426] width 222 height 30
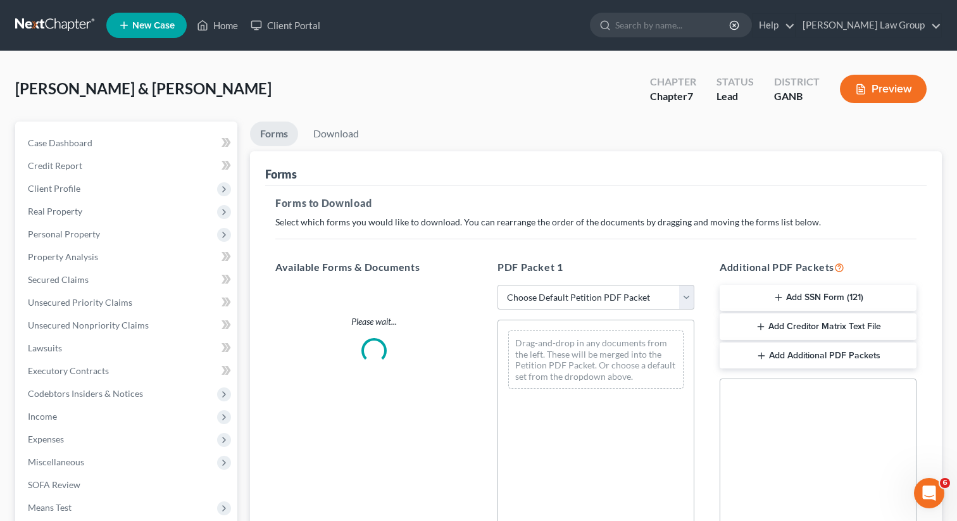
click at [511, 60] on div "[PERSON_NAME] & [PERSON_NAME] Upgraded Chapter Chapter 7 Status Lead District G…" at bounding box center [478, 404] width 957 height 707
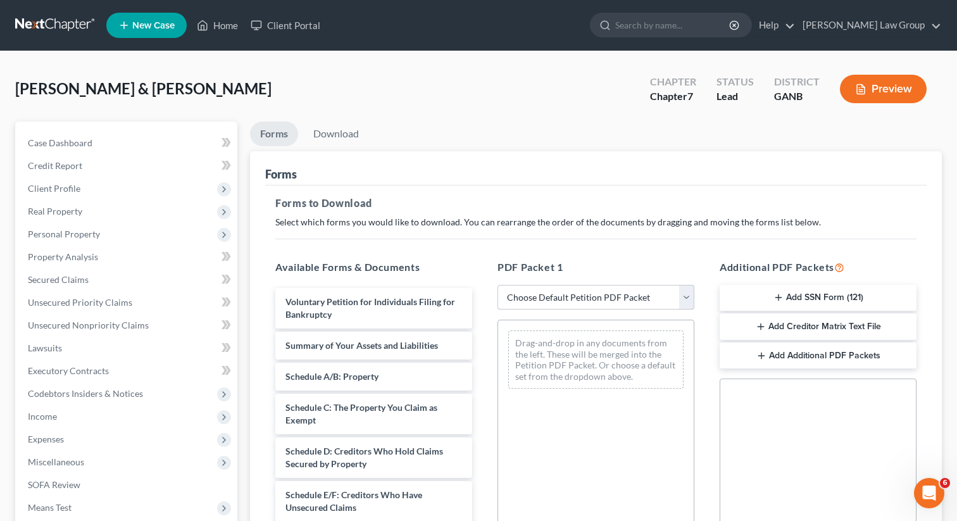
click at [594, 299] on select "Choose Default Petition PDF Packet Complete Bankruptcy Petition (all forms and …" at bounding box center [595, 297] width 197 height 25
select select "0"
click at [497, 285] on select "Choose Default Petition PDF Packet Complete Bankruptcy Petition (all forms and …" at bounding box center [595, 297] width 197 height 25
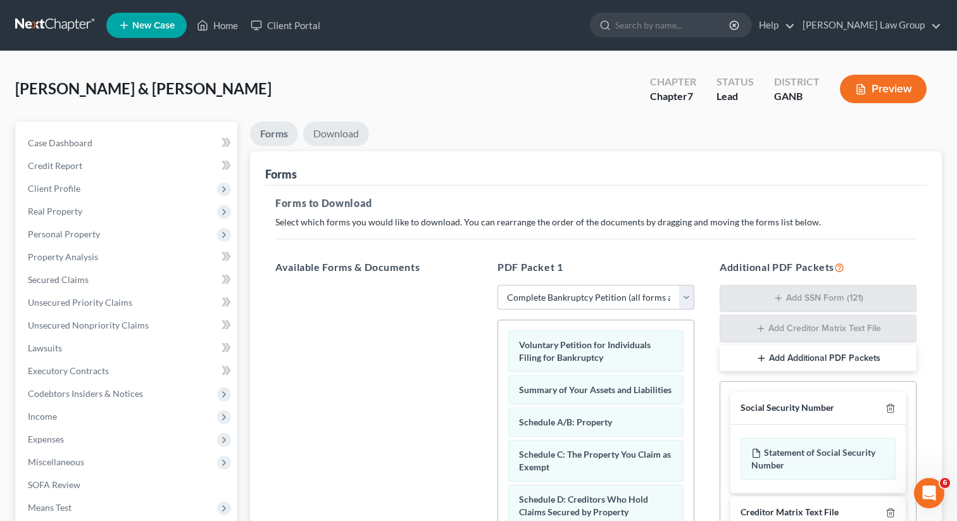
click at [348, 139] on link "Download" at bounding box center [336, 133] width 66 height 25
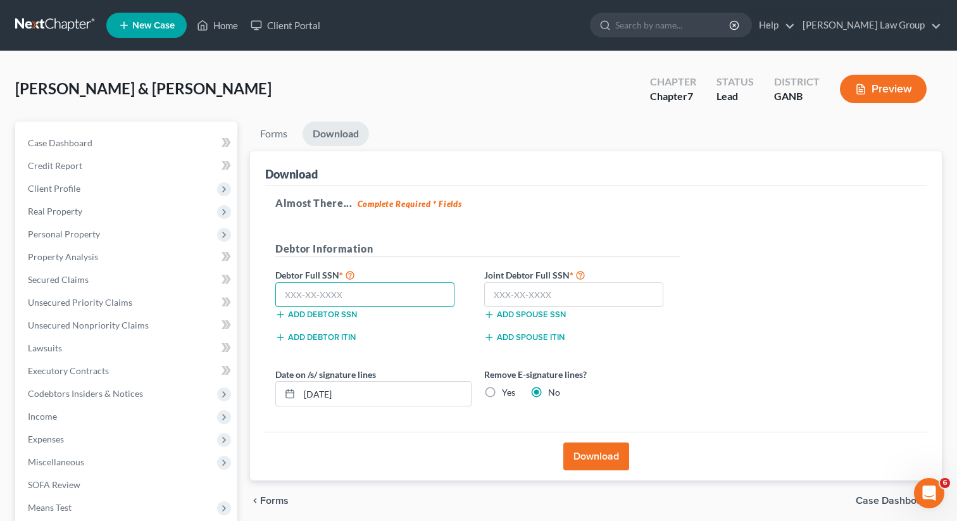
click at [307, 290] on input "text" at bounding box center [364, 294] width 179 height 25
paste input "565-08-1681"
type input "565-08-1681"
click at [522, 292] on input "text" at bounding box center [573, 294] width 179 height 25
paste input "550-11-1524"
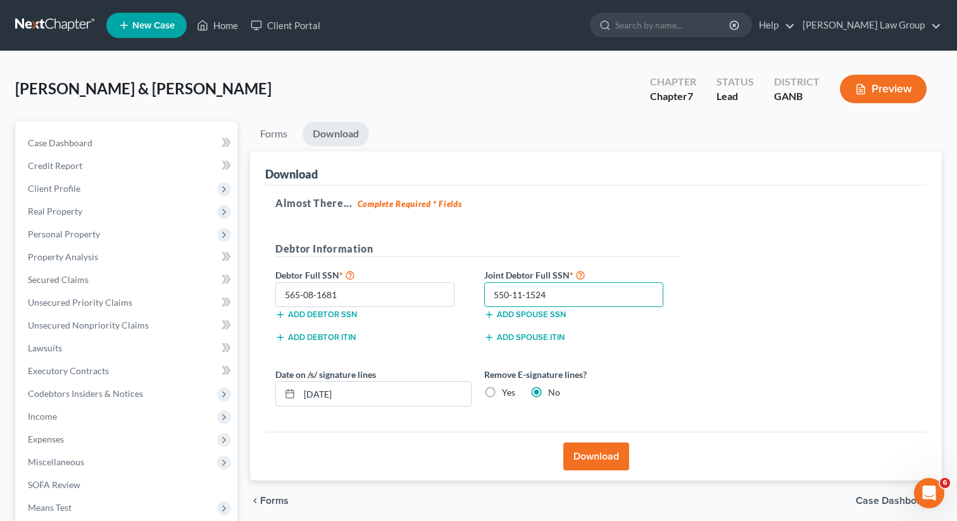
type input "550-11-1524"
click at [576, 456] on button "Download" at bounding box center [596, 456] width 66 height 28
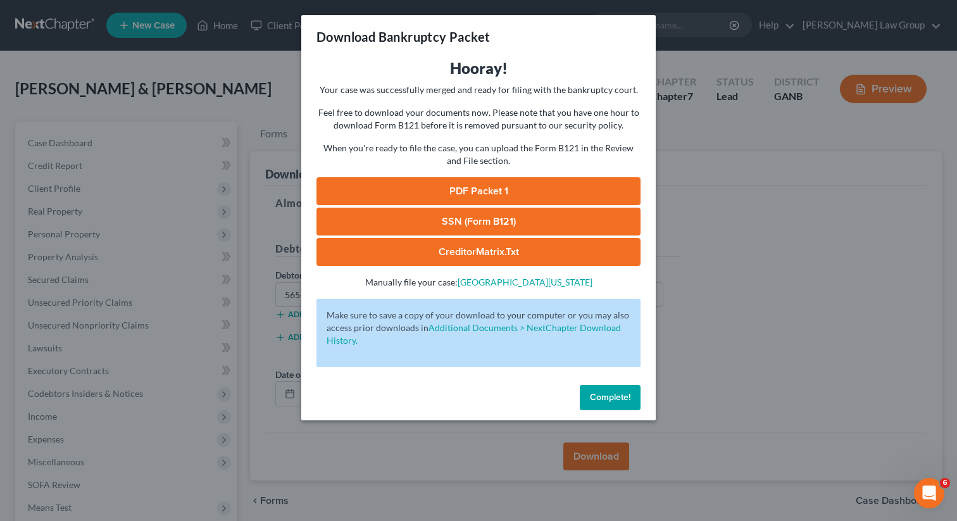
click at [476, 192] on link "PDF Packet 1" at bounding box center [478, 191] width 324 height 28
click at [435, 220] on link "SSN (Form B121)" at bounding box center [478, 222] width 324 height 28
click at [601, 408] on button "Complete!" at bounding box center [610, 397] width 61 height 25
